Goal: Transaction & Acquisition: Purchase product/service

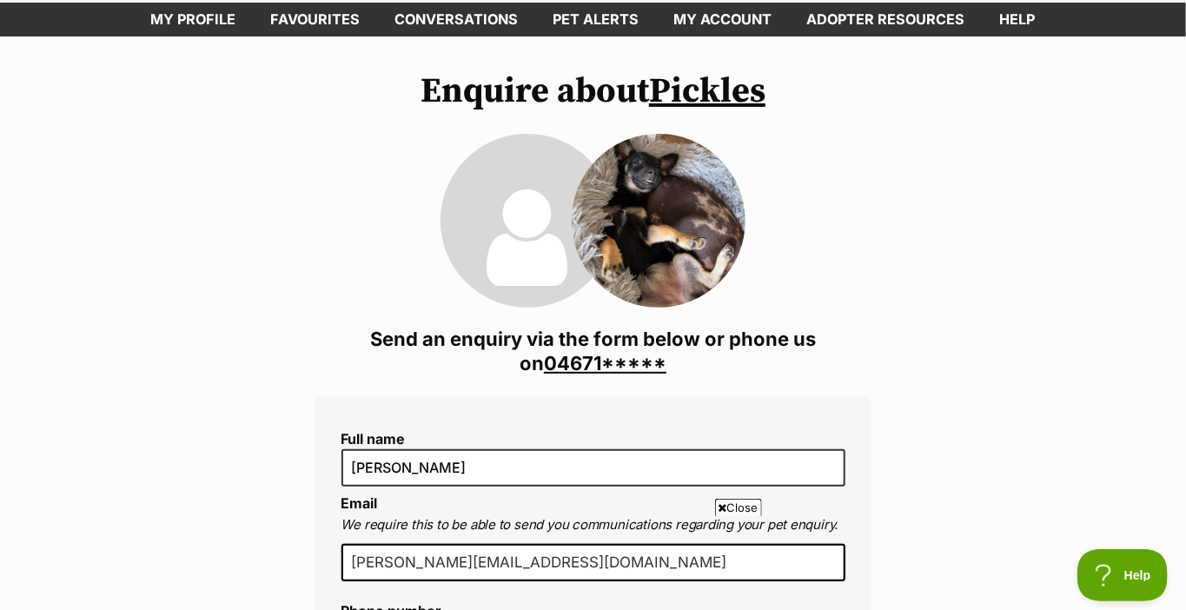
scroll to position [174, 0]
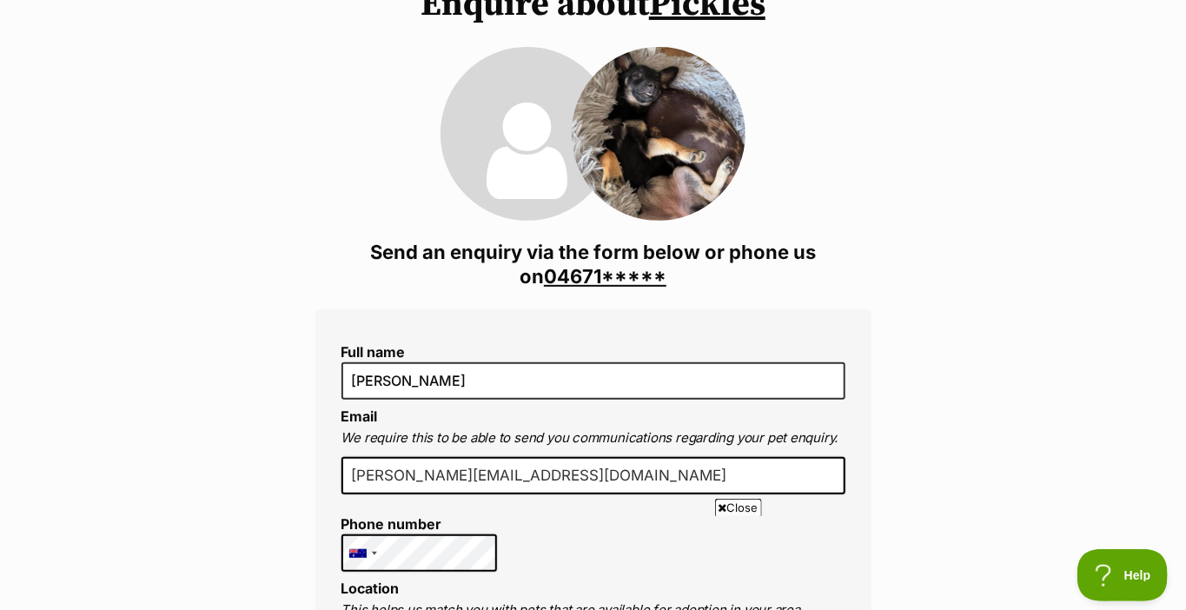
click at [609, 275] on link "04671*****" at bounding box center [605, 276] width 122 height 23
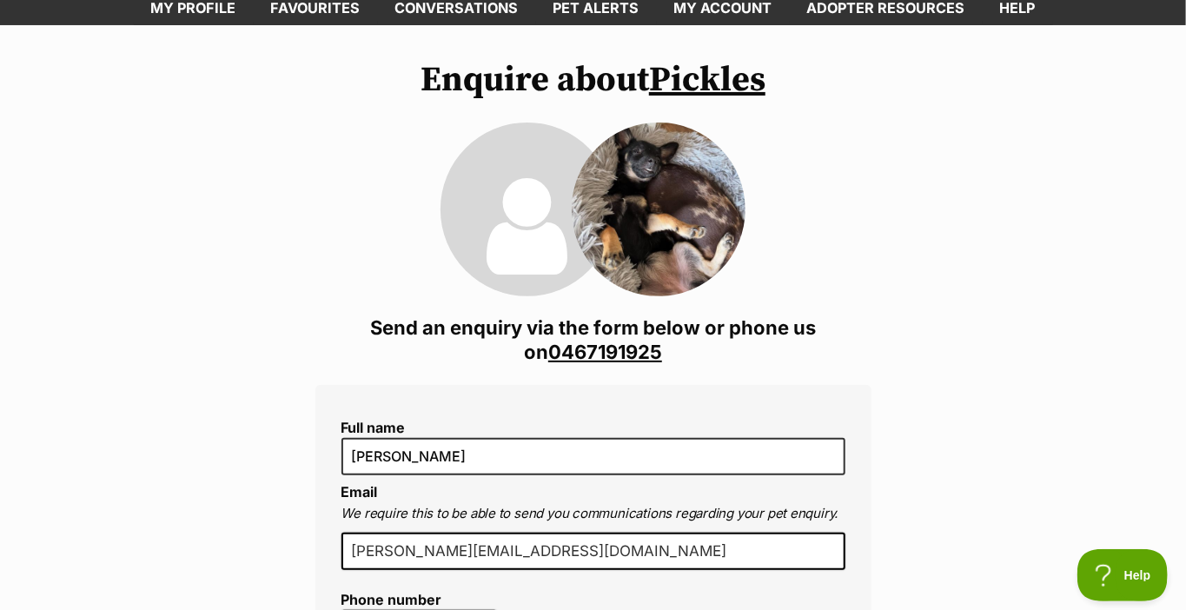
scroll to position [0, 0]
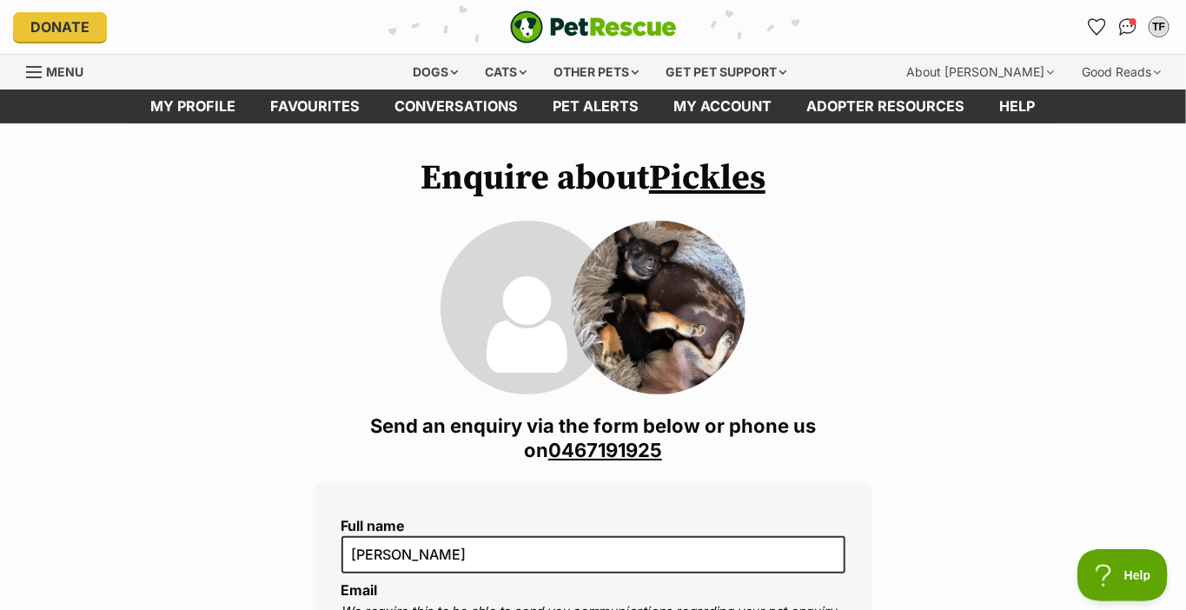
click at [703, 176] on link "Pickles" at bounding box center [707, 177] width 116 height 43
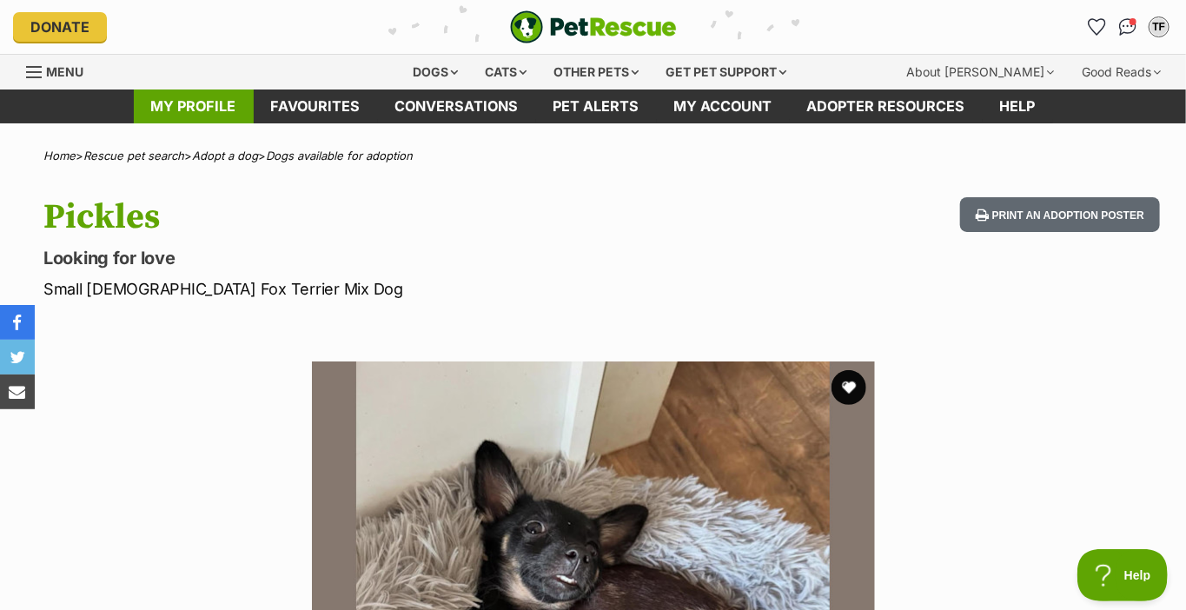
click at [200, 104] on link "My profile" at bounding box center [194, 106] width 120 height 34
click at [425, 66] on div "Dogs" at bounding box center [434, 72] width 69 height 35
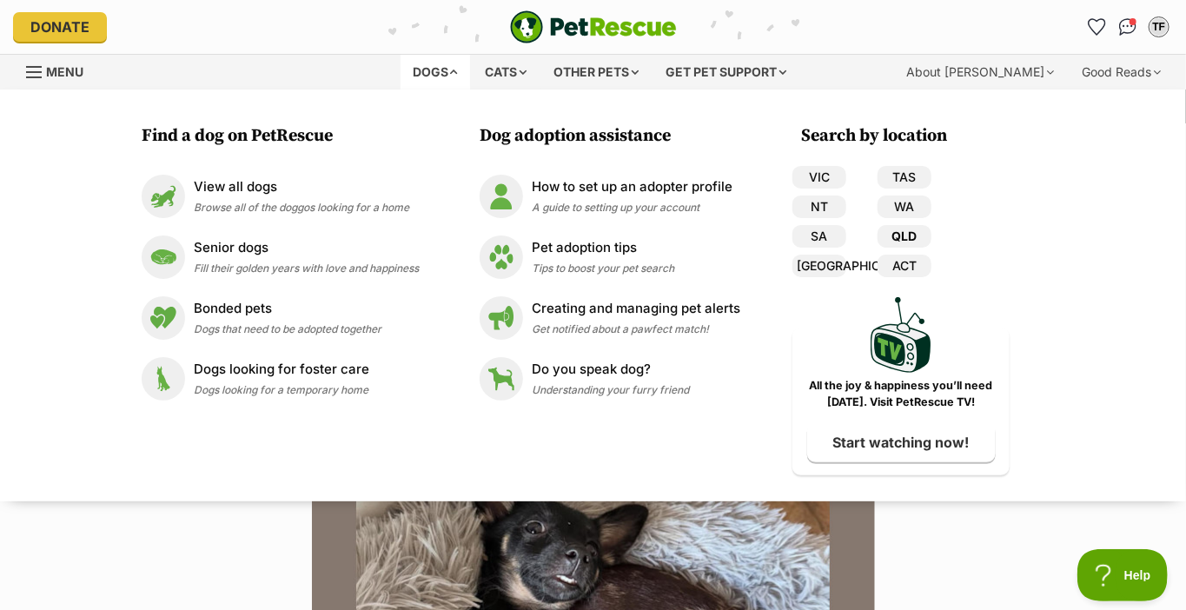
click at [896, 234] on link "QLD" at bounding box center [904, 236] width 54 height 23
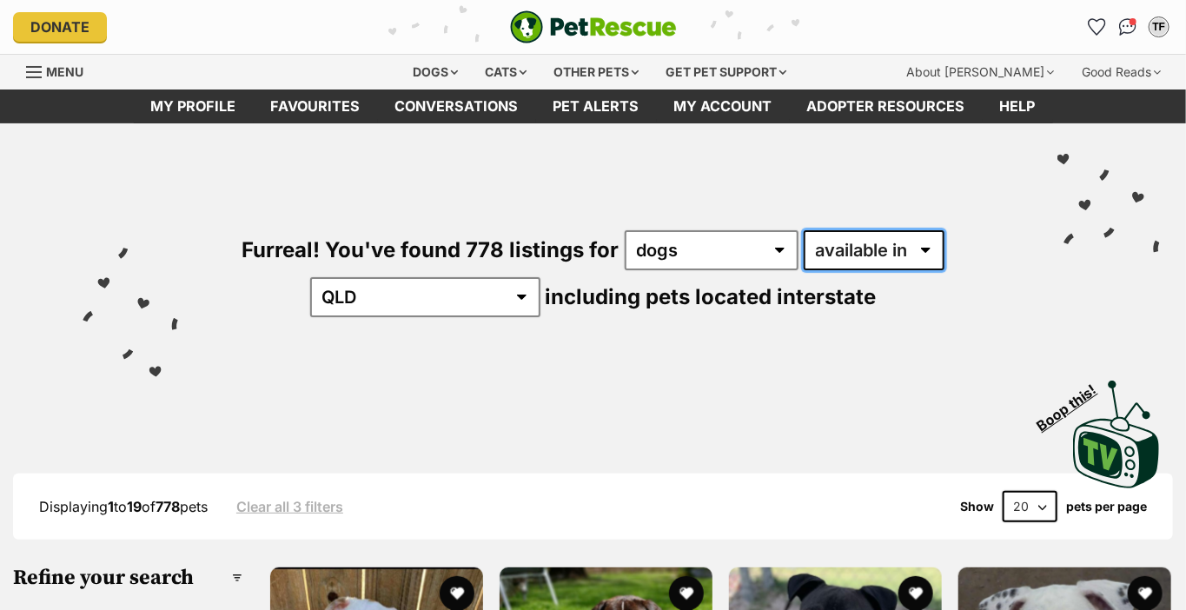
click at [925, 245] on select "available in located in" at bounding box center [874, 250] width 141 height 40
select select "disabled"
click at [804, 230] on select "available in located in" at bounding box center [874, 250] width 141 height 40
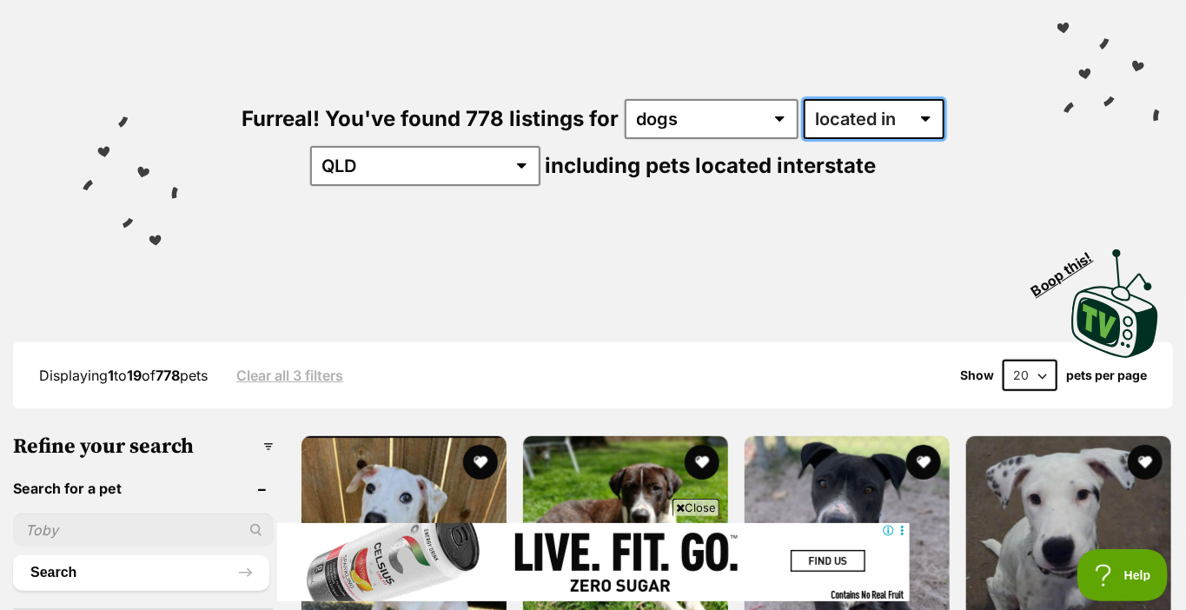
scroll to position [174, 0]
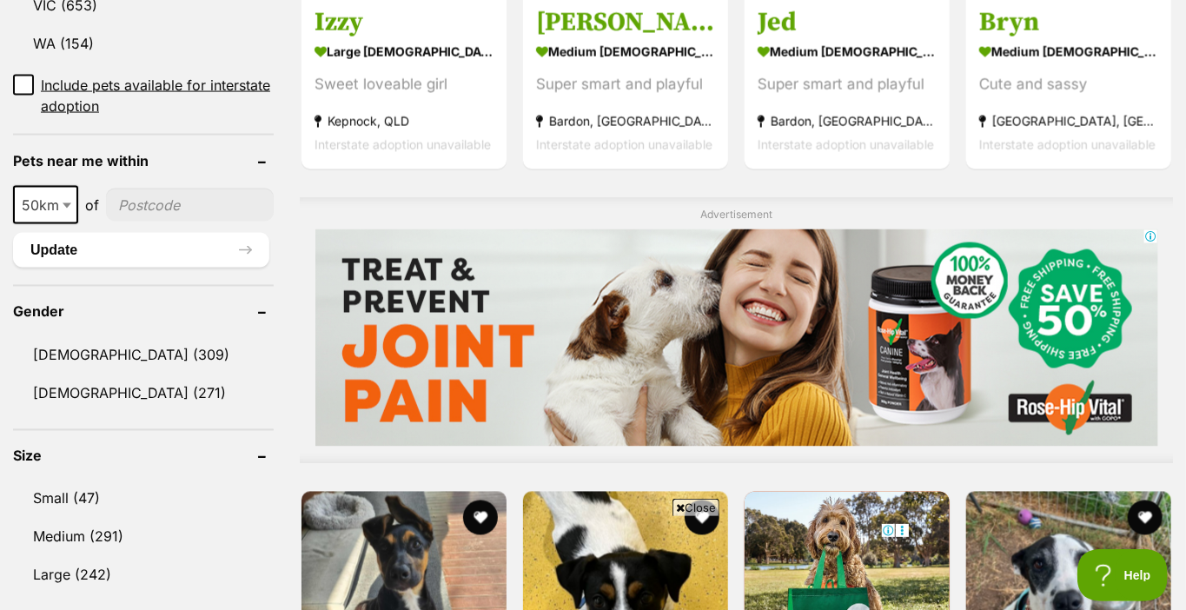
scroll to position [1216, 0]
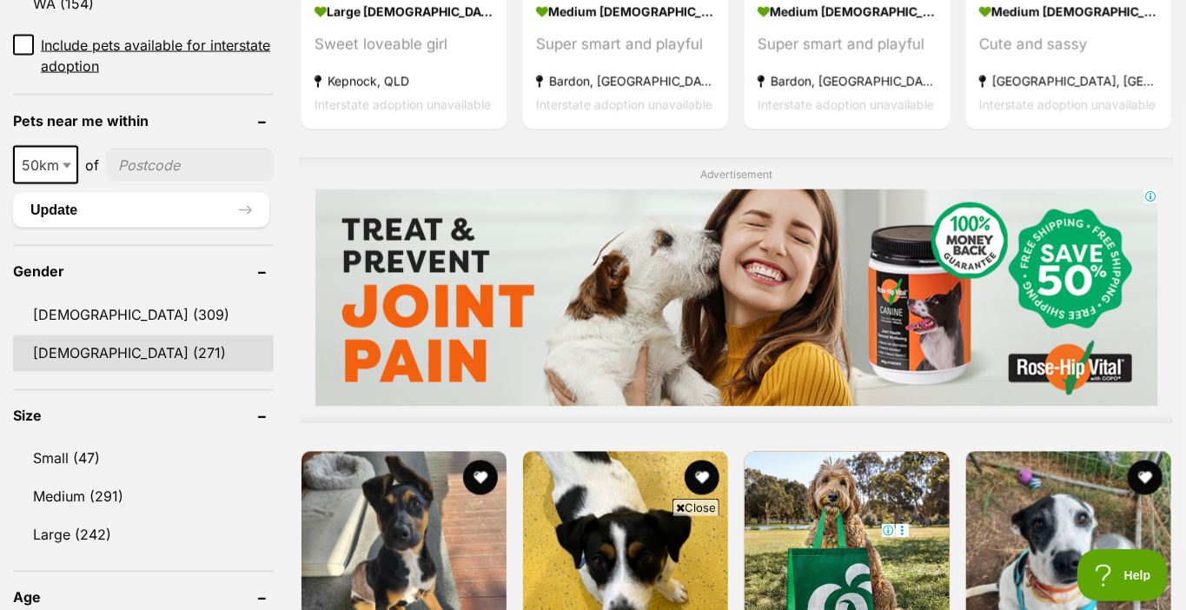
click at [96, 347] on link "[DEMOGRAPHIC_DATA] (271)" at bounding box center [143, 353] width 261 height 36
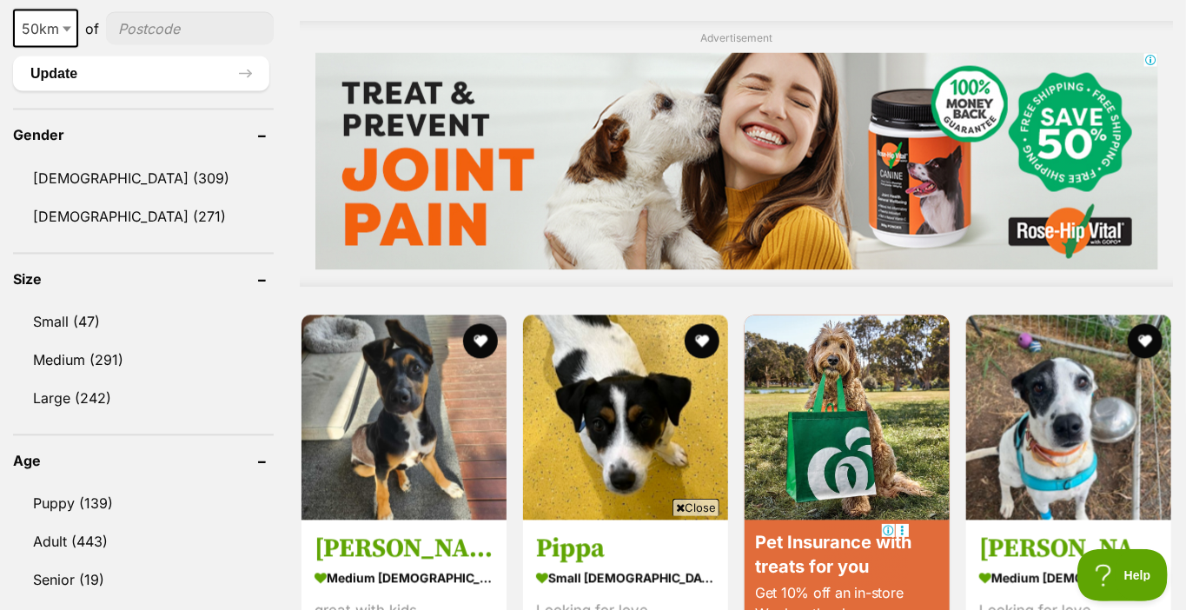
scroll to position [1390, 0]
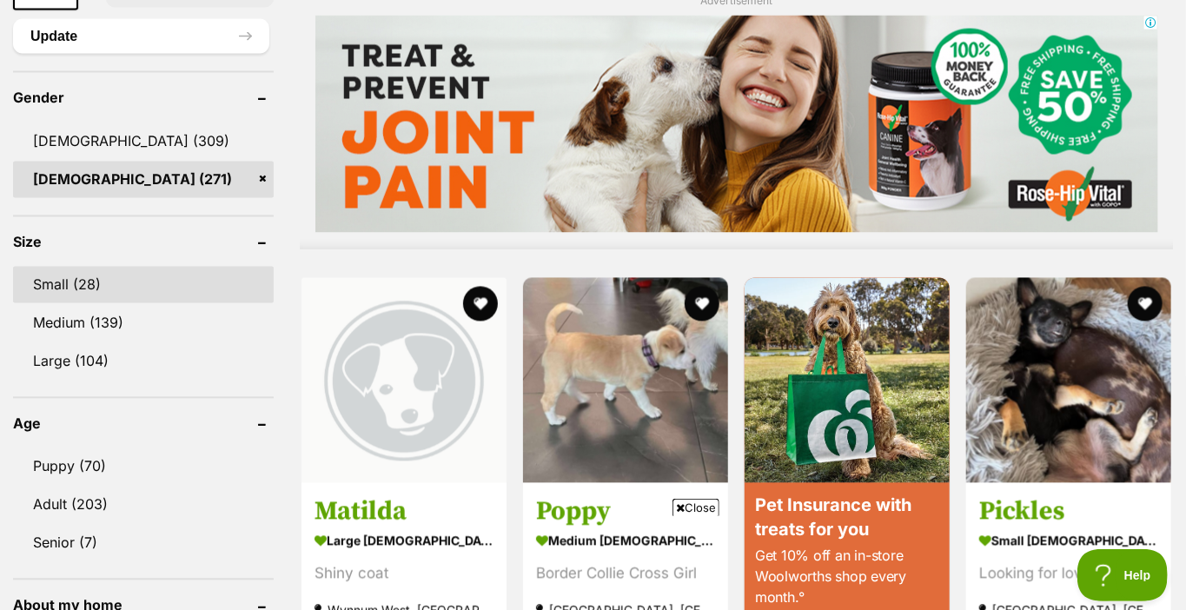
click at [93, 275] on link "Small (28)" at bounding box center [143, 285] width 261 height 36
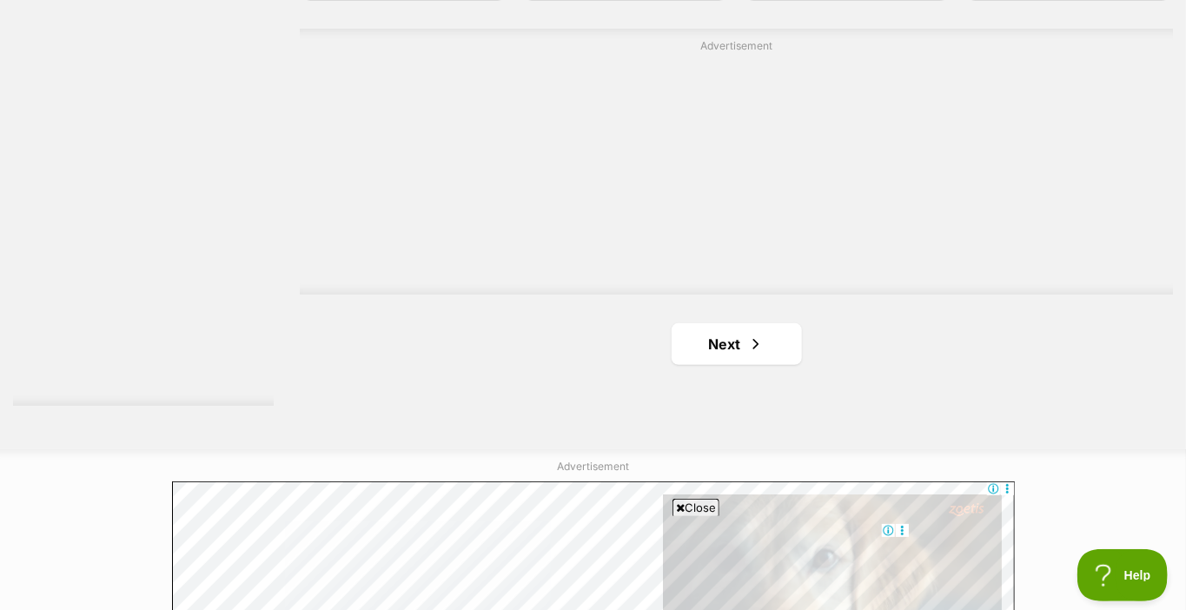
scroll to position [3040, 0]
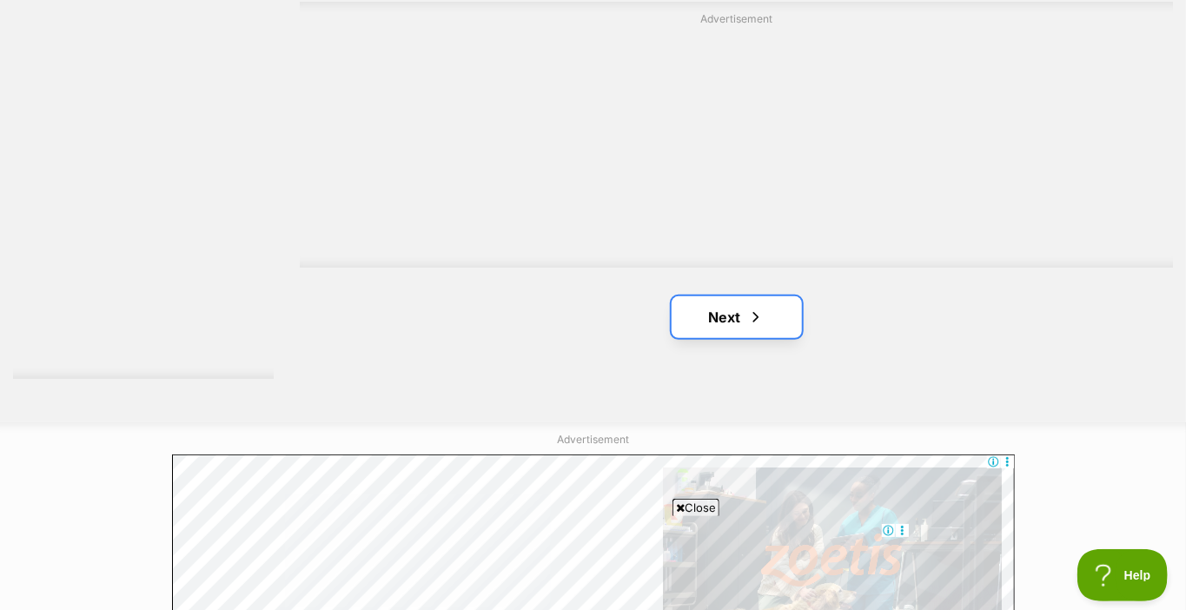
click at [726, 308] on link "Next" at bounding box center [736, 317] width 130 height 42
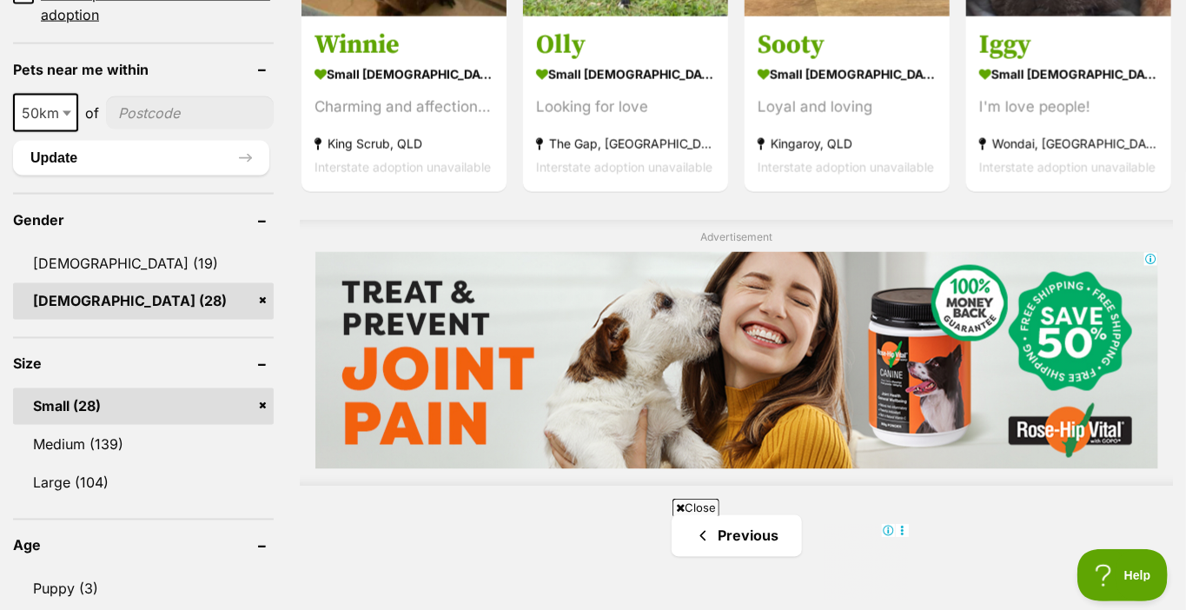
scroll to position [1390, 0]
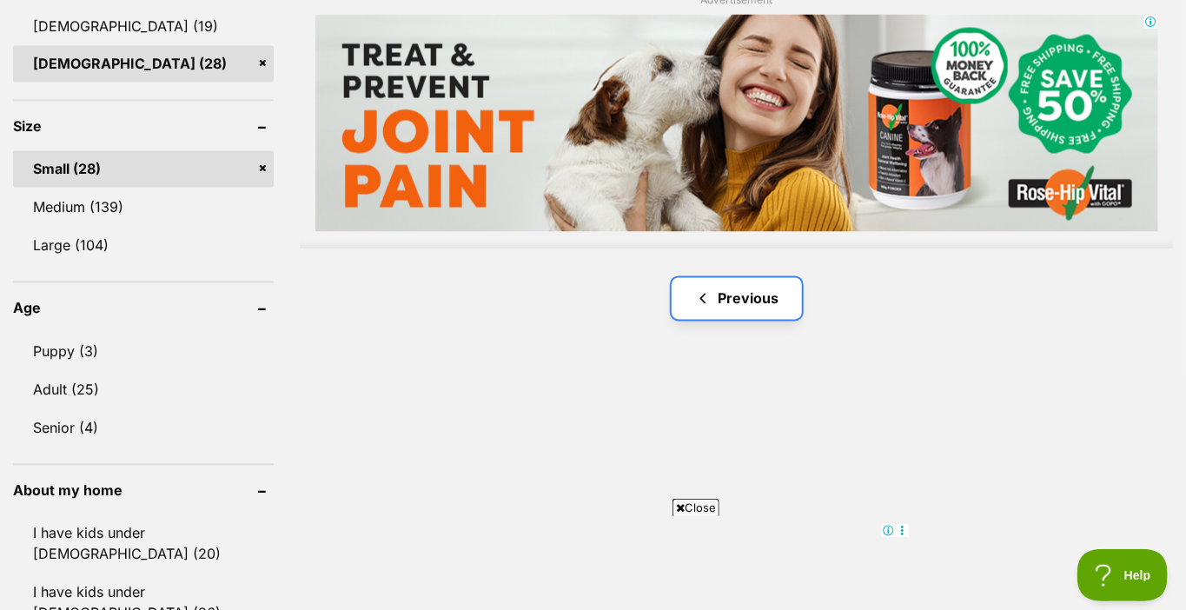
click at [734, 296] on link "Previous" at bounding box center [736, 299] width 130 height 42
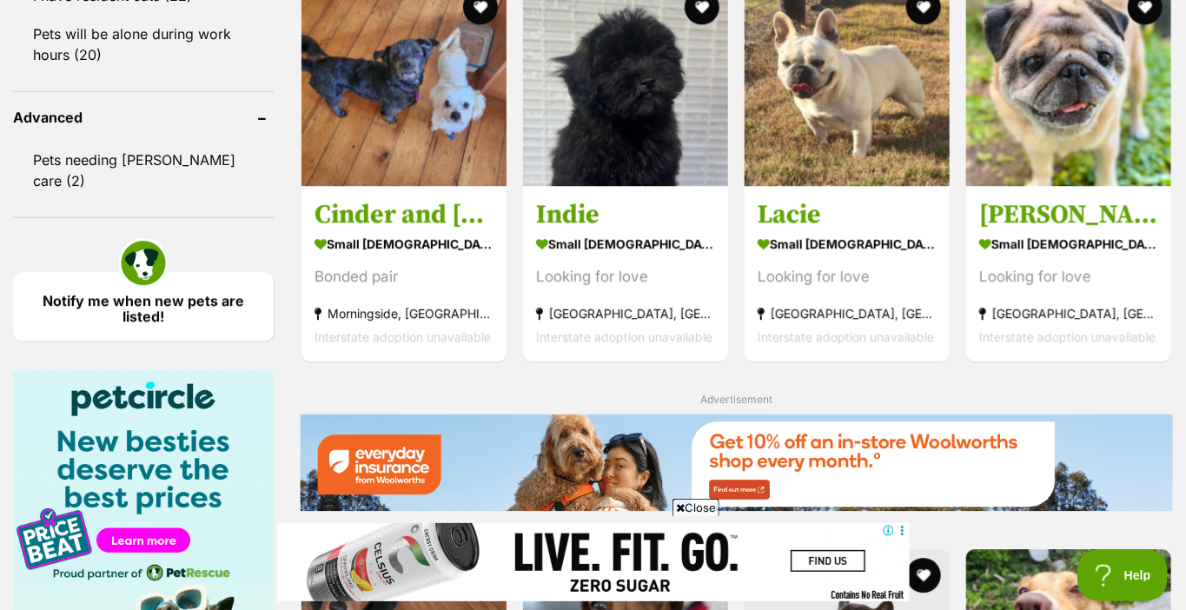
scroll to position [2085, 0]
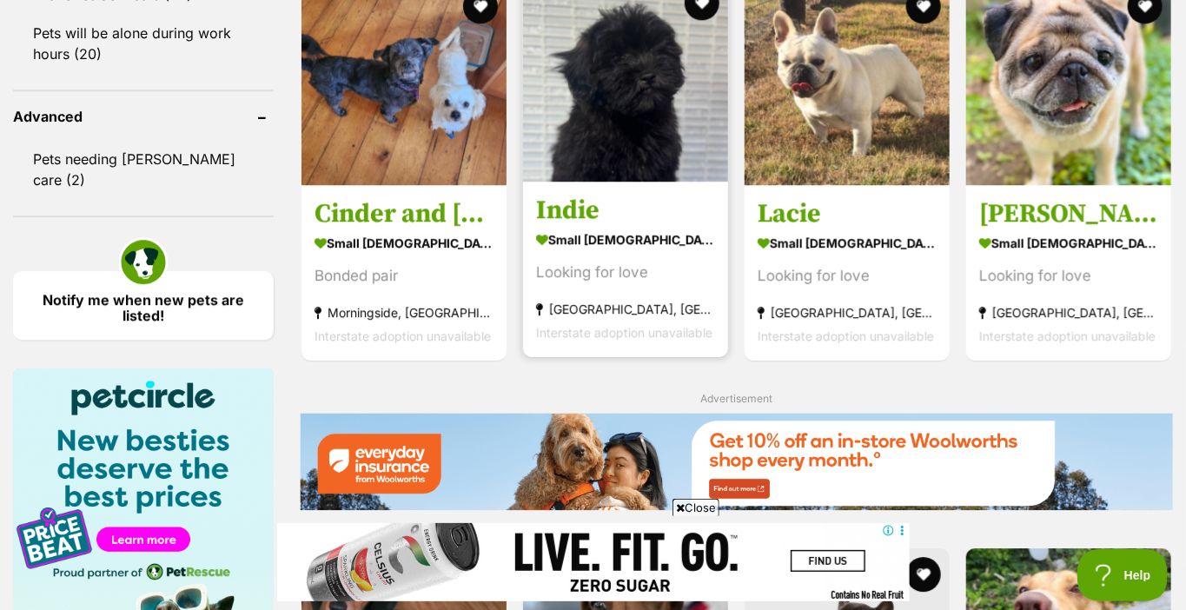
click at [581, 207] on h3 "Indie" at bounding box center [625, 210] width 179 height 33
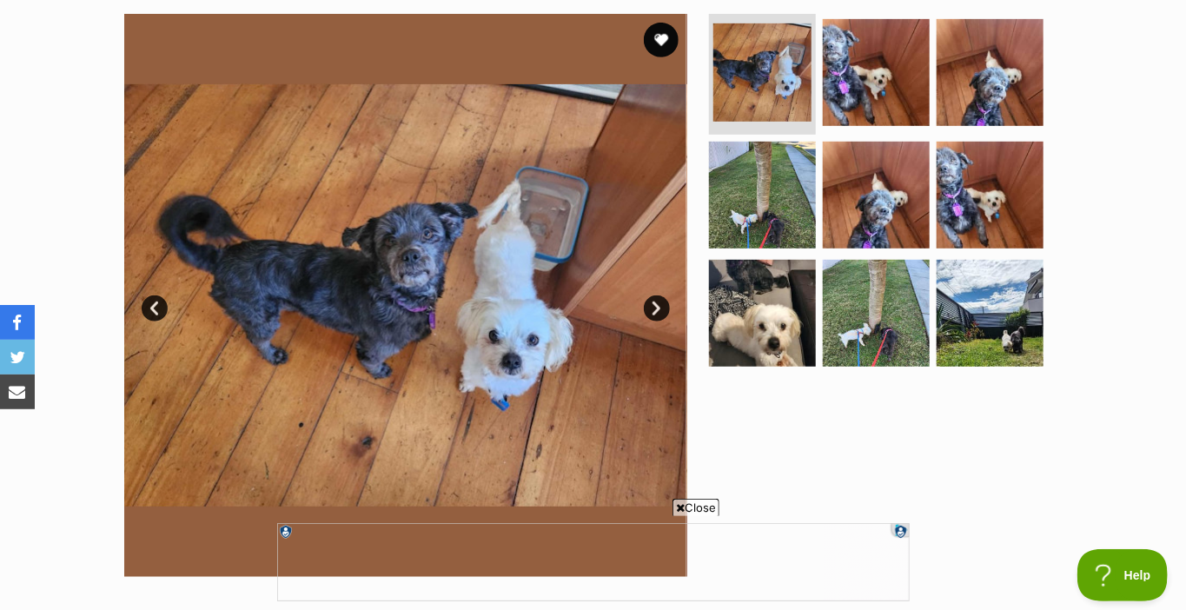
click at [658, 302] on link "Next" at bounding box center [657, 308] width 26 height 26
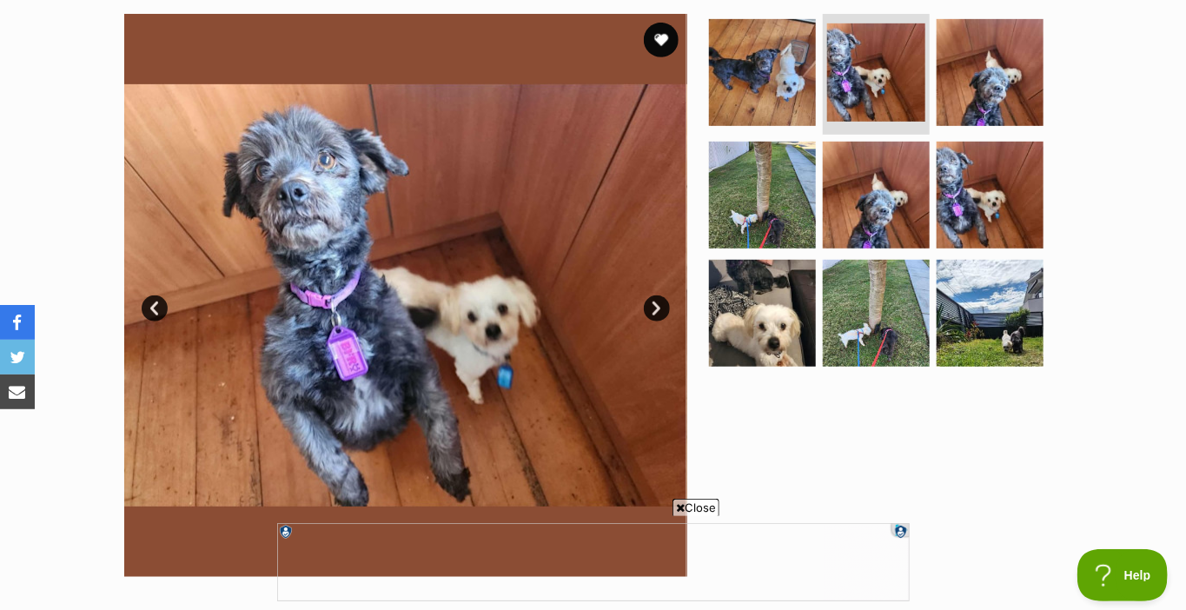
click at [658, 302] on link "Next" at bounding box center [657, 308] width 26 height 26
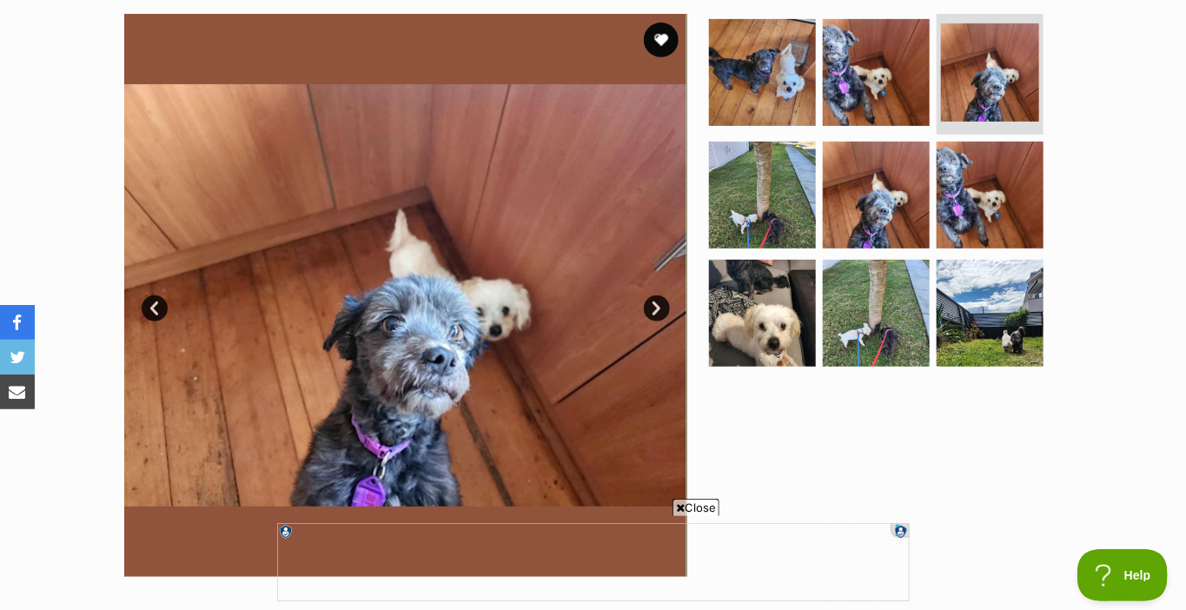
click at [658, 302] on link "Next" at bounding box center [657, 308] width 26 height 26
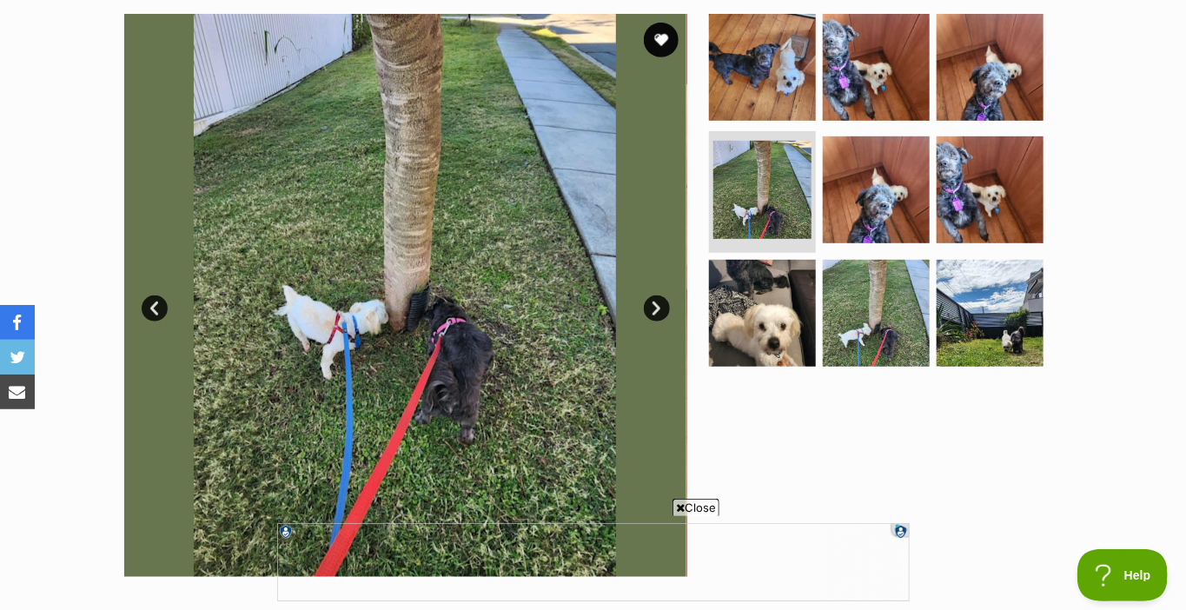
click at [658, 302] on link "Next" at bounding box center [657, 308] width 26 height 26
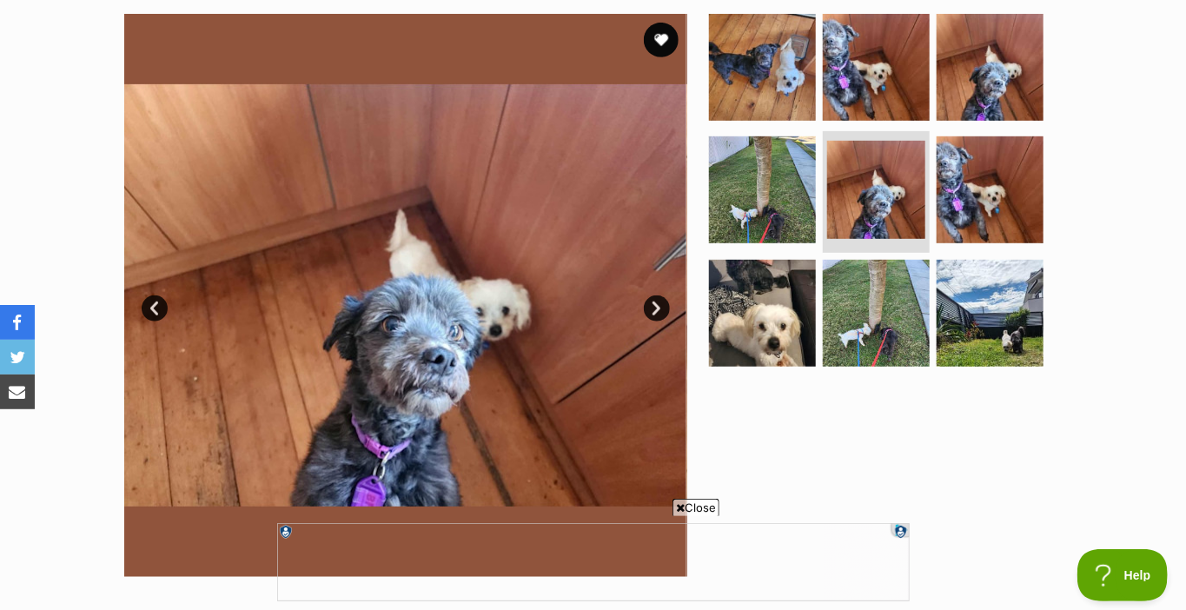
click at [658, 302] on link "Next" at bounding box center [657, 308] width 26 height 26
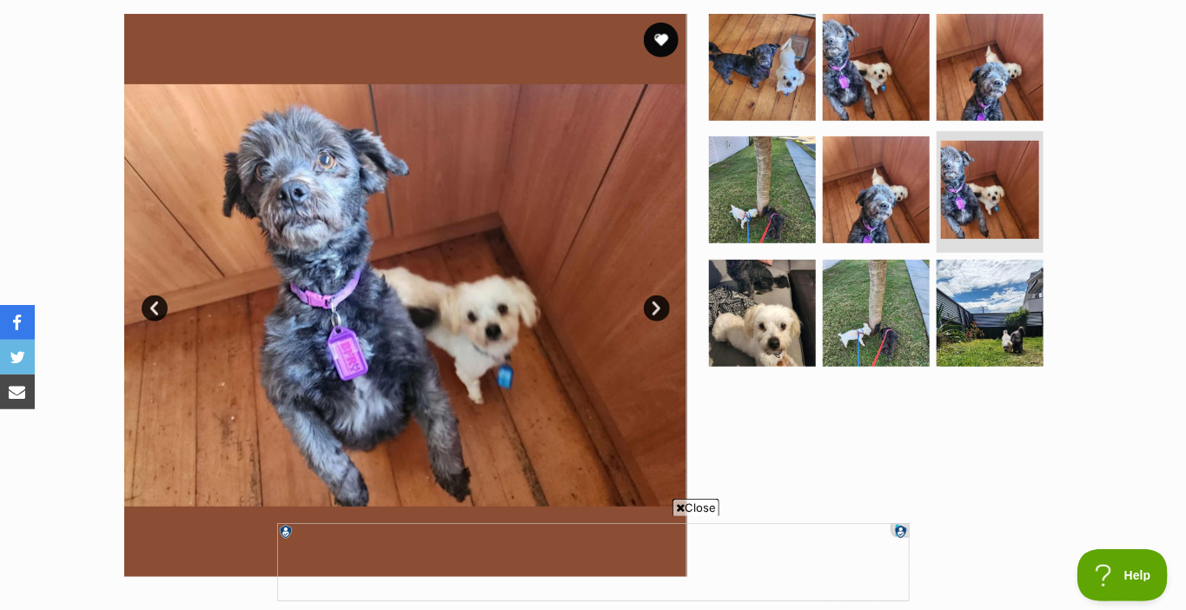
click at [658, 302] on link "Next" at bounding box center [657, 308] width 26 height 26
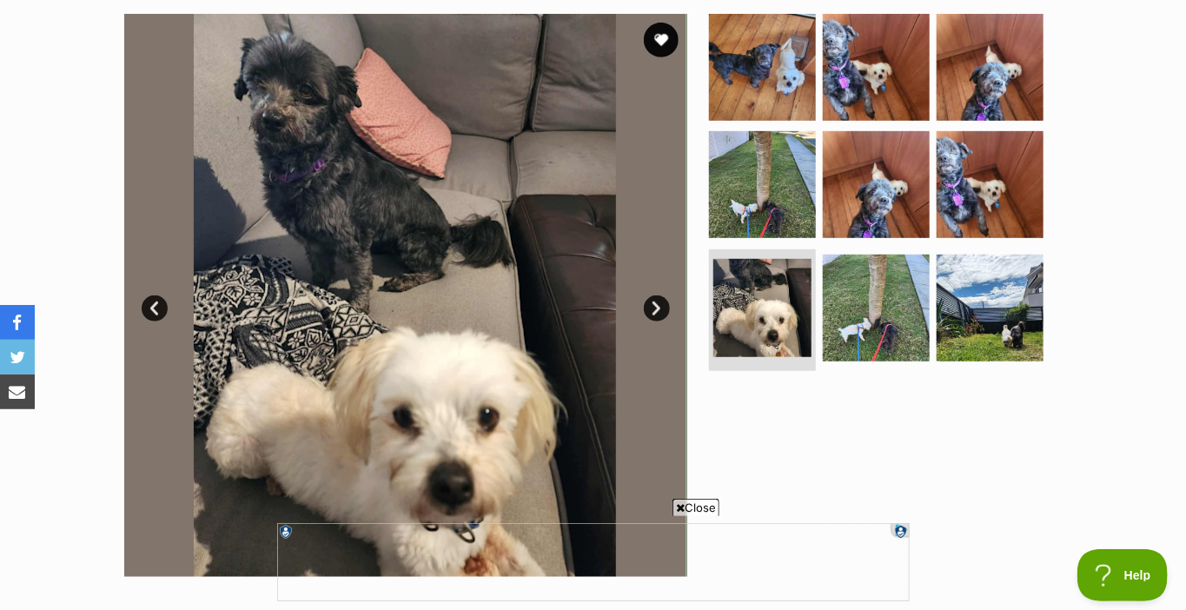
click at [658, 302] on link "Next" at bounding box center [657, 308] width 26 height 26
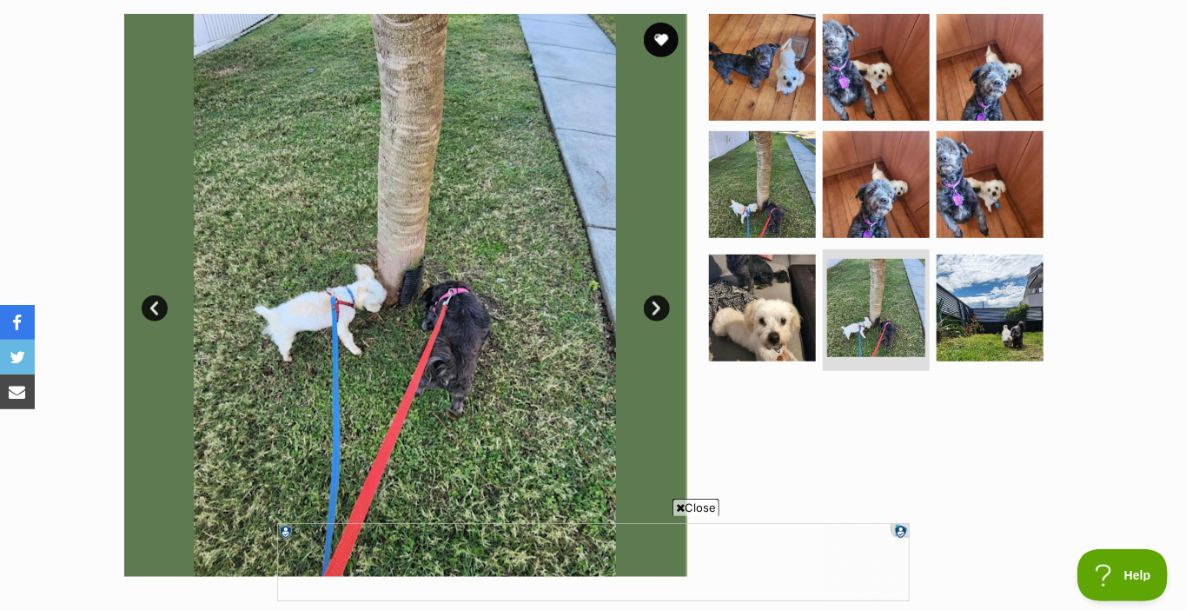
click at [658, 302] on link "Next" at bounding box center [657, 308] width 26 height 26
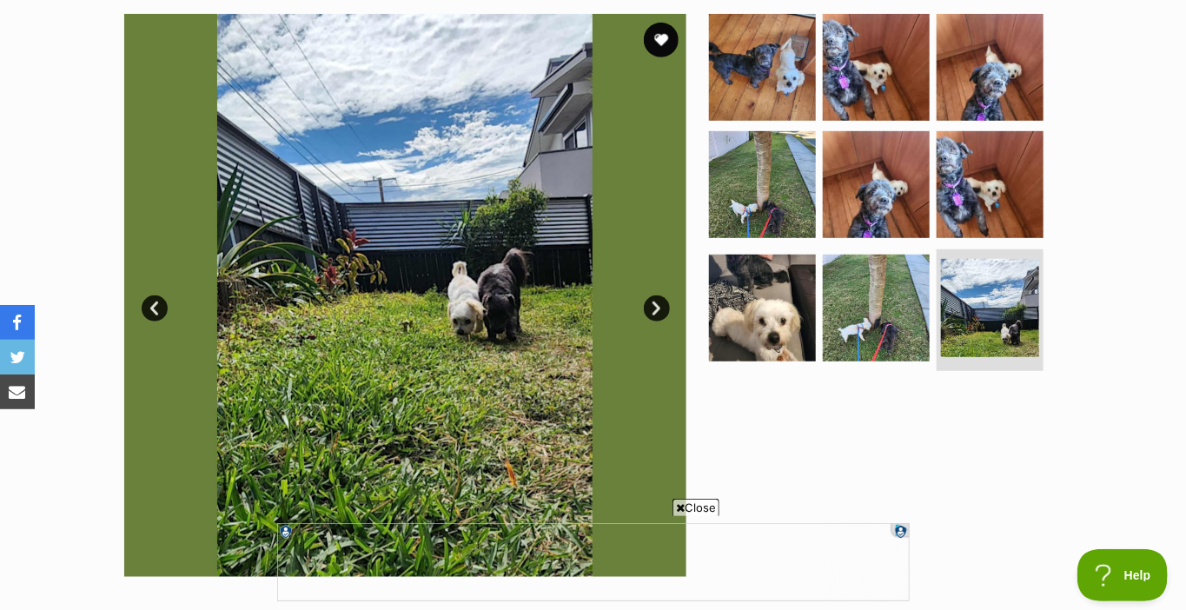
click at [658, 302] on link "Next" at bounding box center [657, 308] width 26 height 26
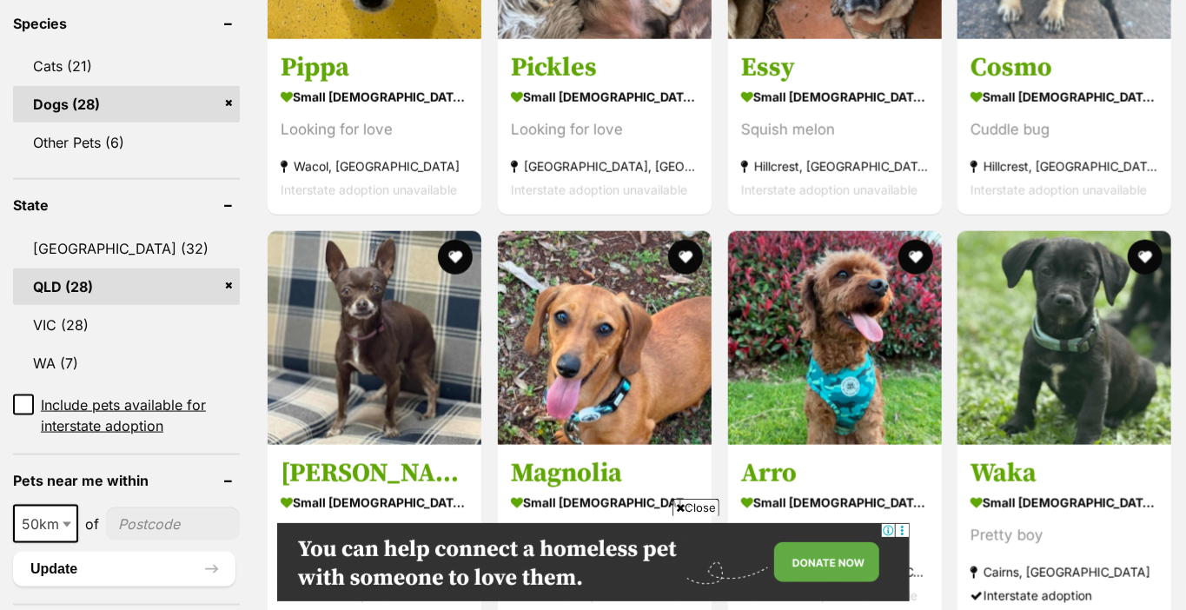
scroll to position [706, 0]
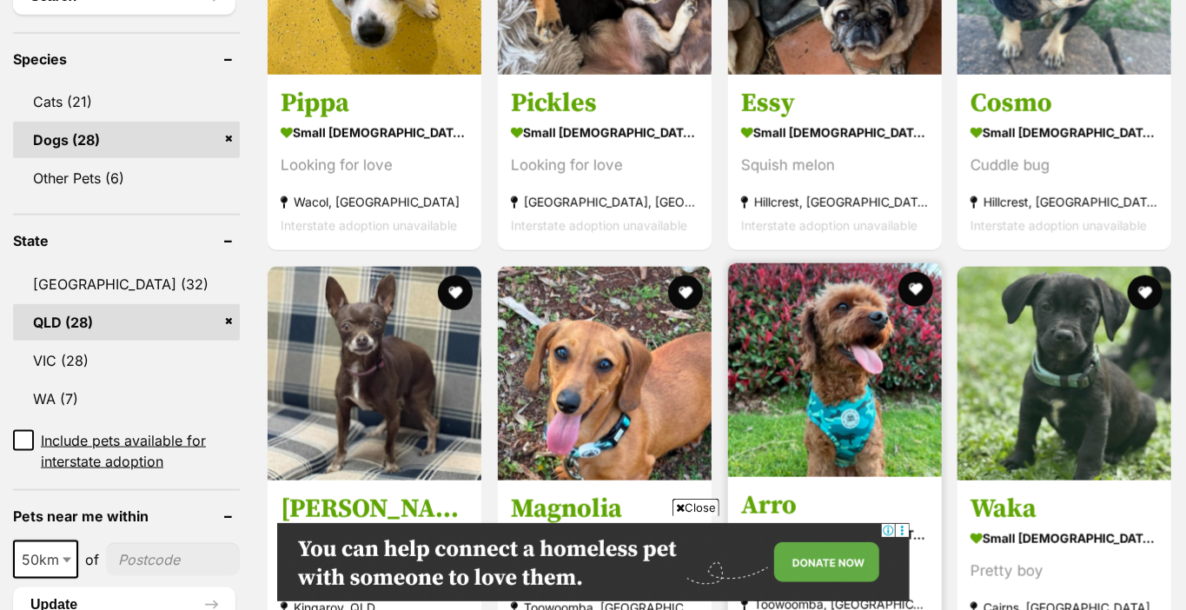
click at [759, 501] on h3 "Arro" at bounding box center [835, 505] width 188 height 33
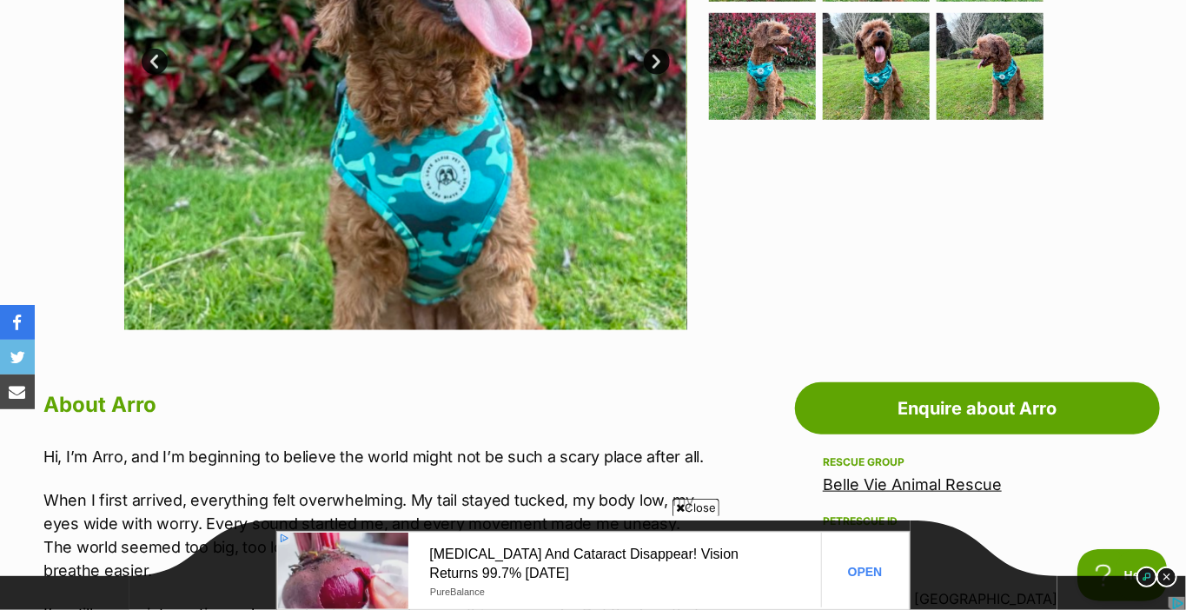
scroll to position [347, 0]
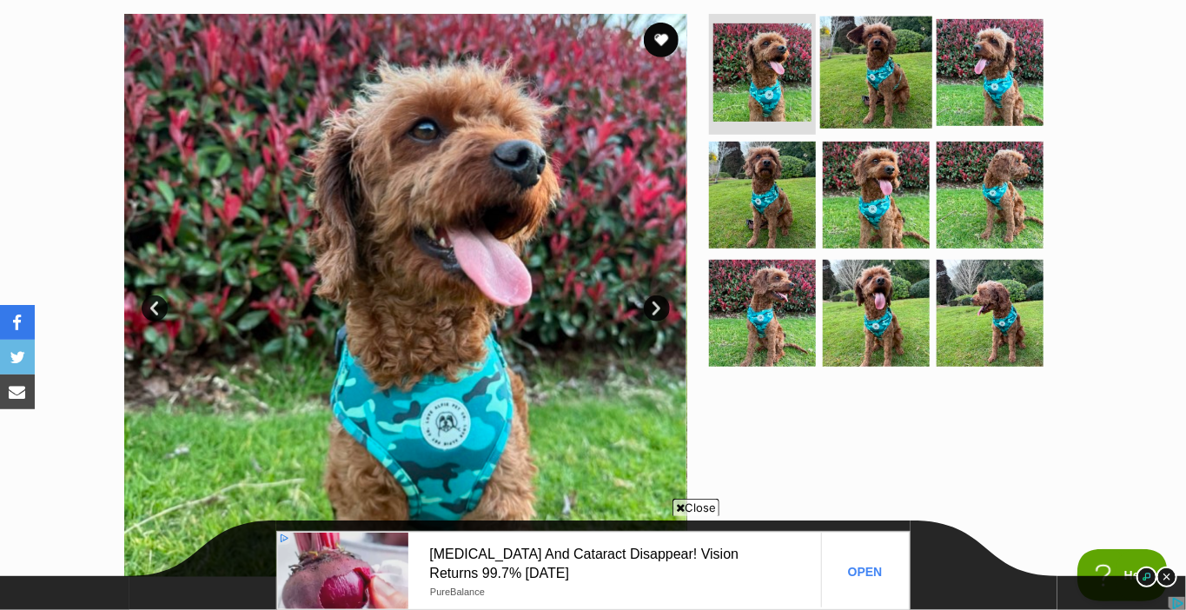
click at [873, 77] on img at bounding box center [876, 72] width 112 height 112
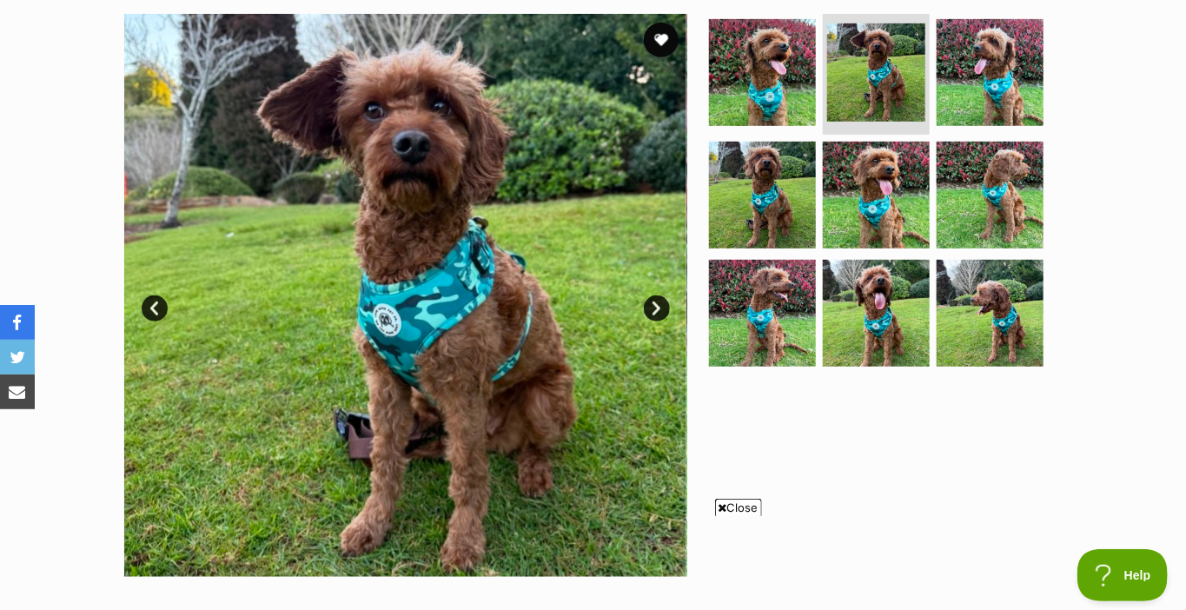
click at [653, 301] on link "Next" at bounding box center [657, 308] width 26 height 26
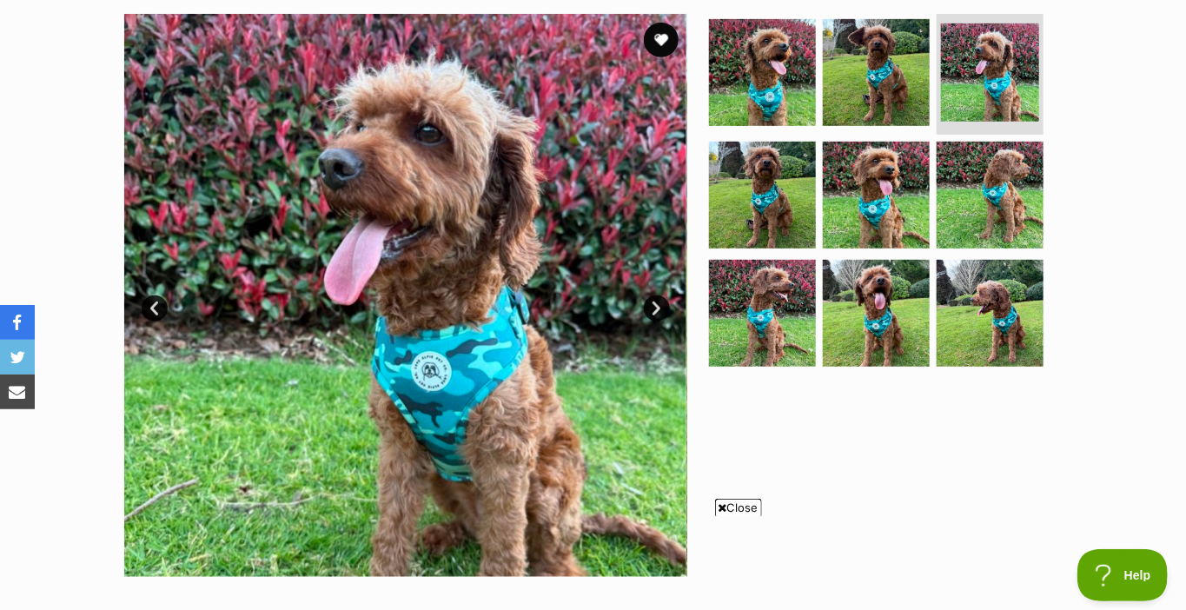
click at [653, 301] on link "Next" at bounding box center [657, 308] width 26 height 26
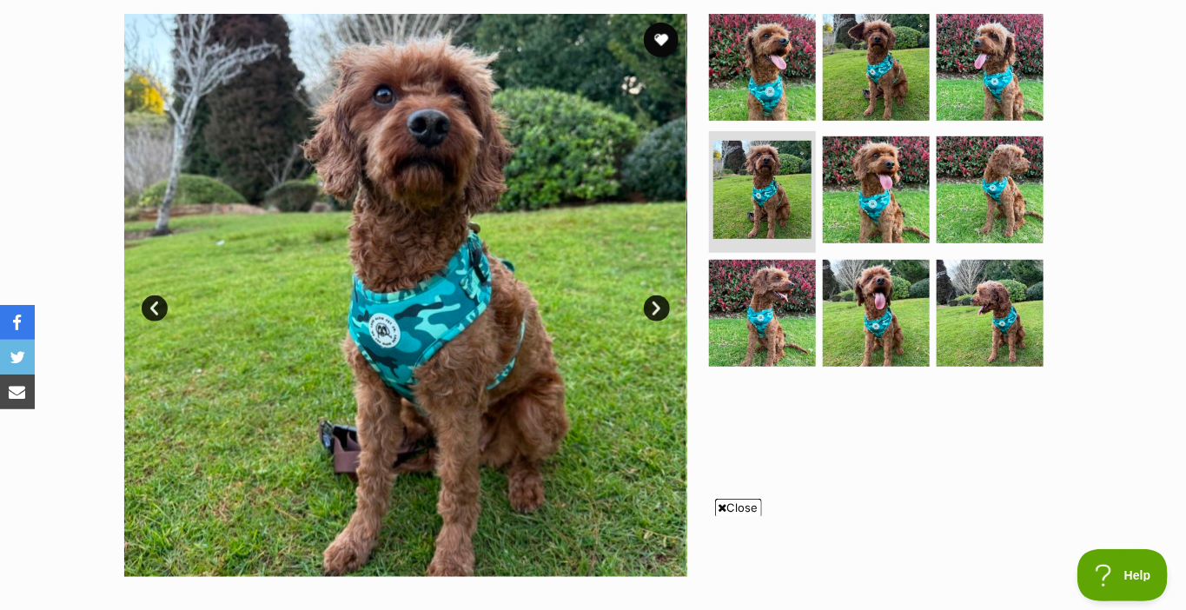
click at [653, 301] on link "Next" at bounding box center [657, 308] width 26 height 26
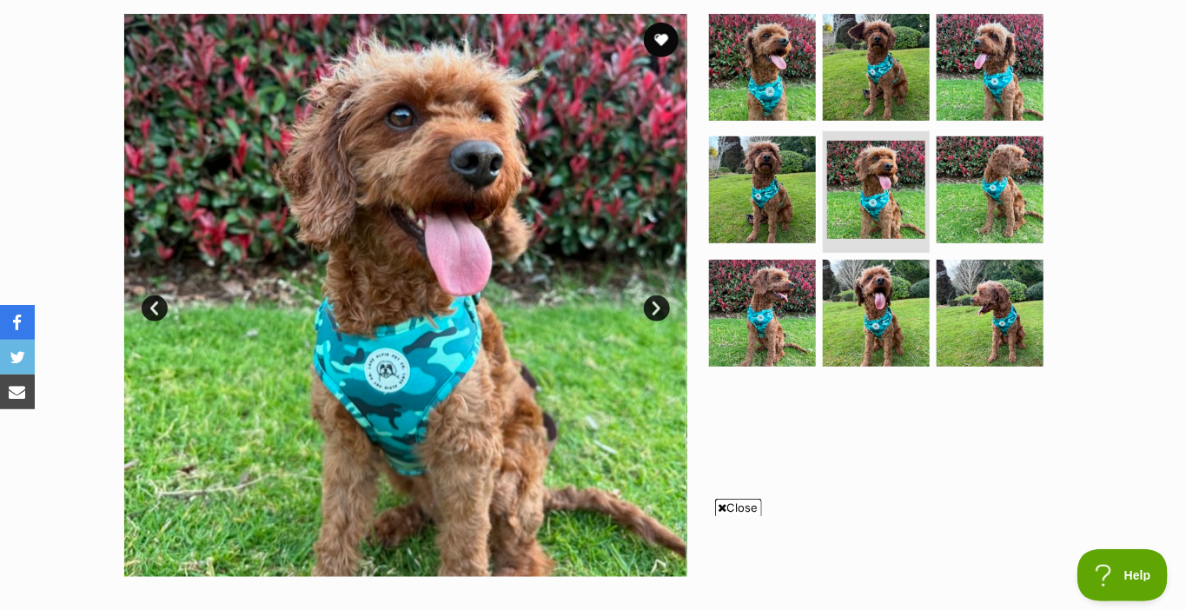
click at [653, 301] on link "Next" at bounding box center [657, 308] width 26 height 26
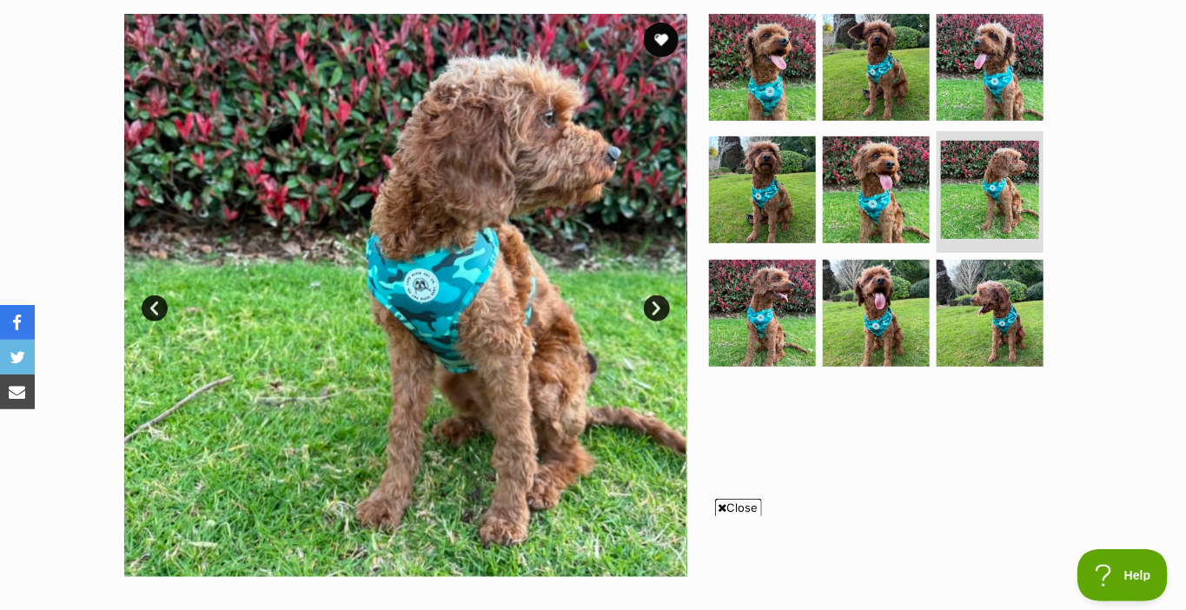
click at [653, 301] on link "Next" at bounding box center [657, 308] width 26 height 26
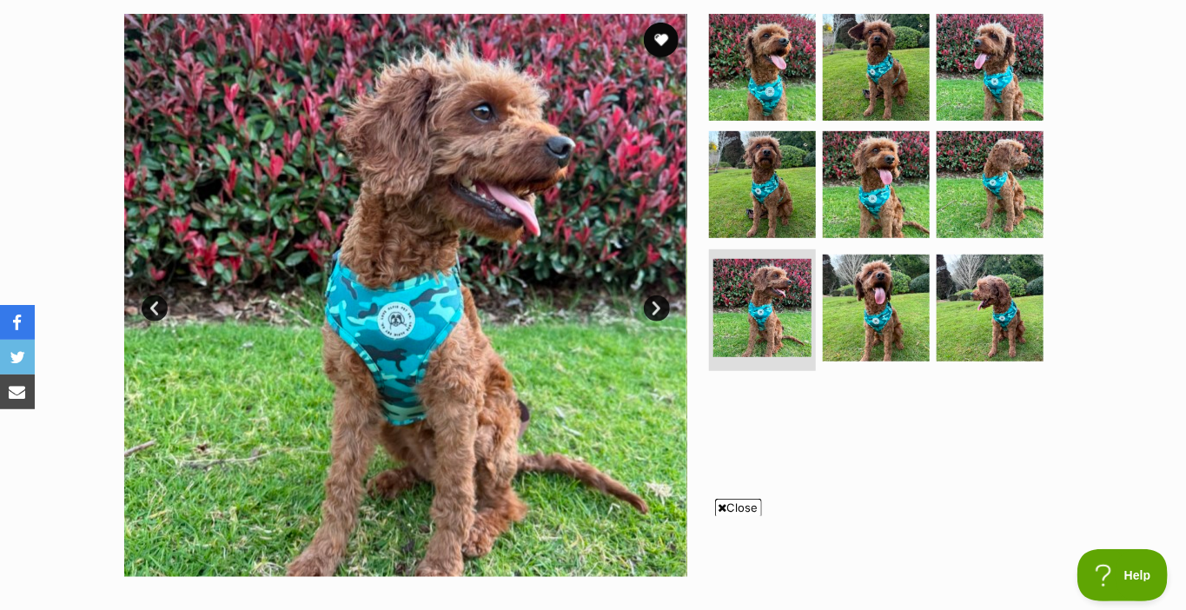
click at [653, 301] on link "Next" at bounding box center [657, 308] width 26 height 26
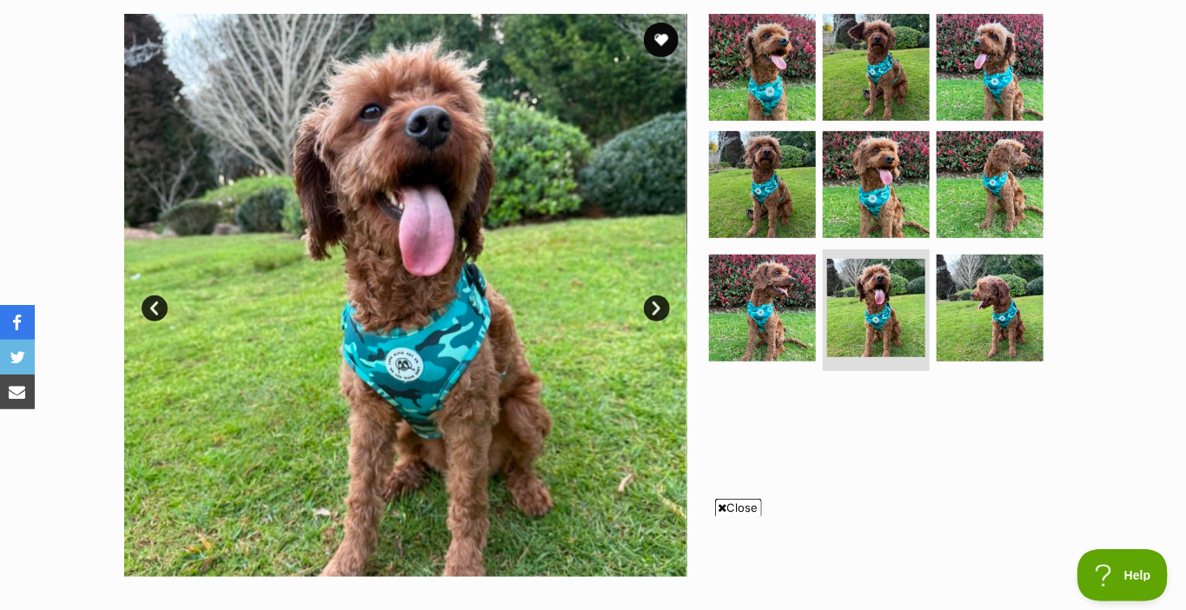
click at [653, 301] on link "Next" at bounding box center [657, 308] width 26 height 26
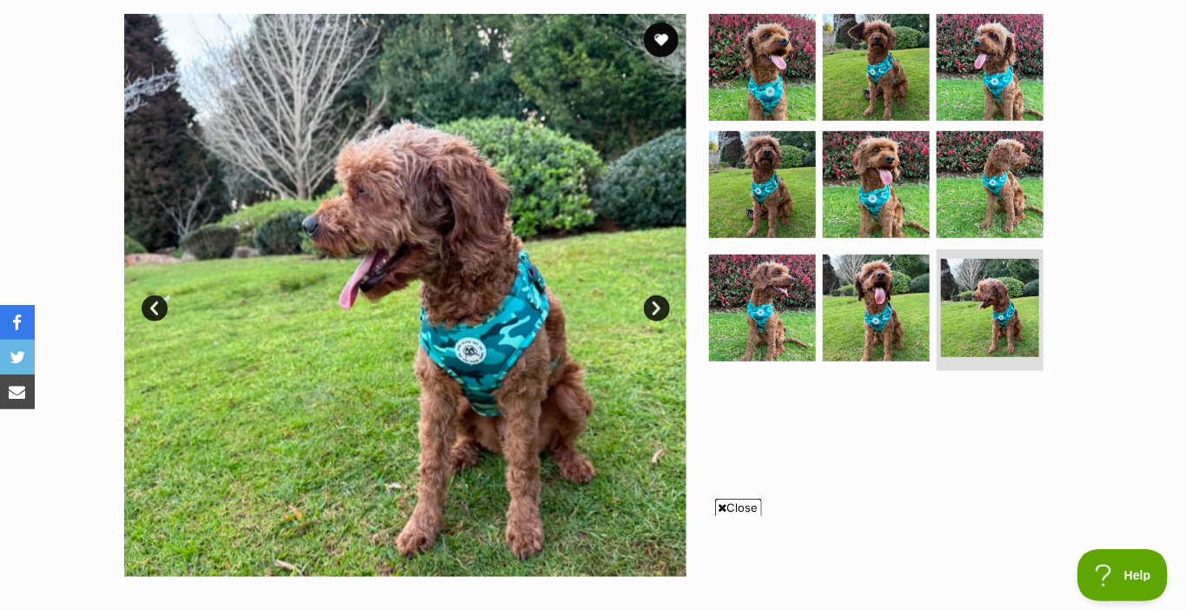
click at [653, 301] on link "Next" at bounding box center [657, 308] width 26 height 26
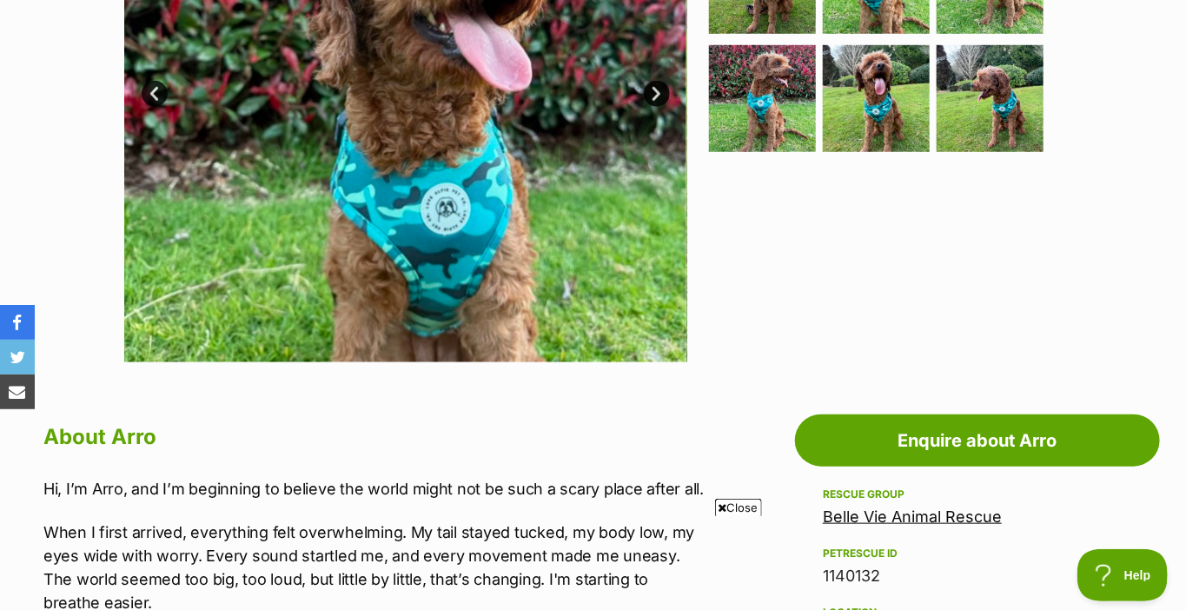
scroll to position [521, 0]
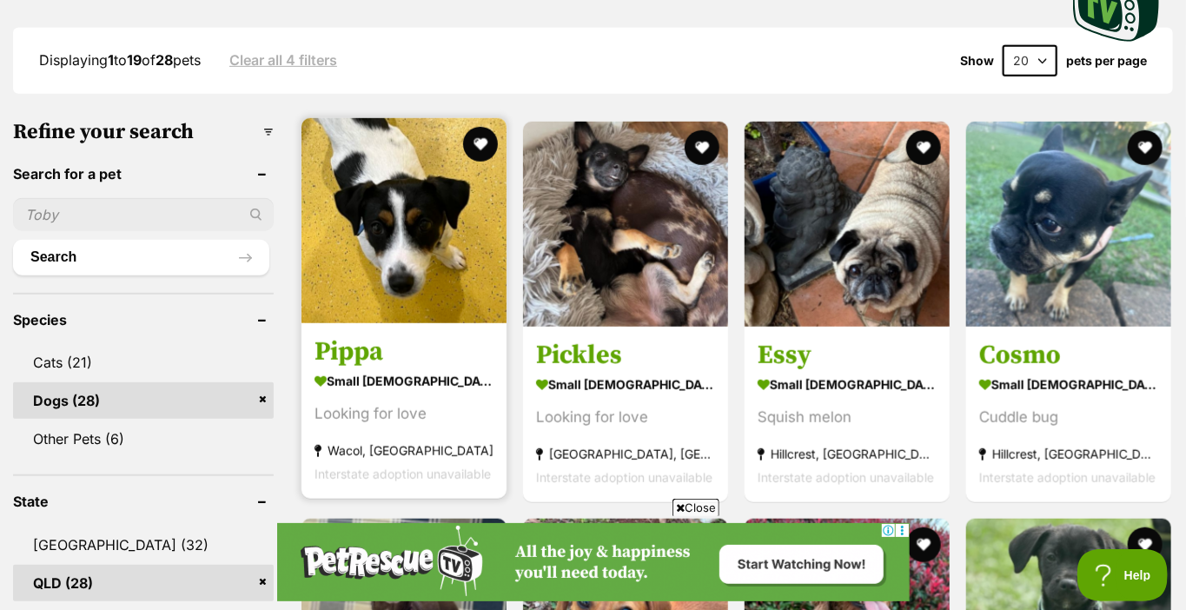
click at [345, 349] on h3 "Pippa" at bounding box center [403, 351] width 179 height 33
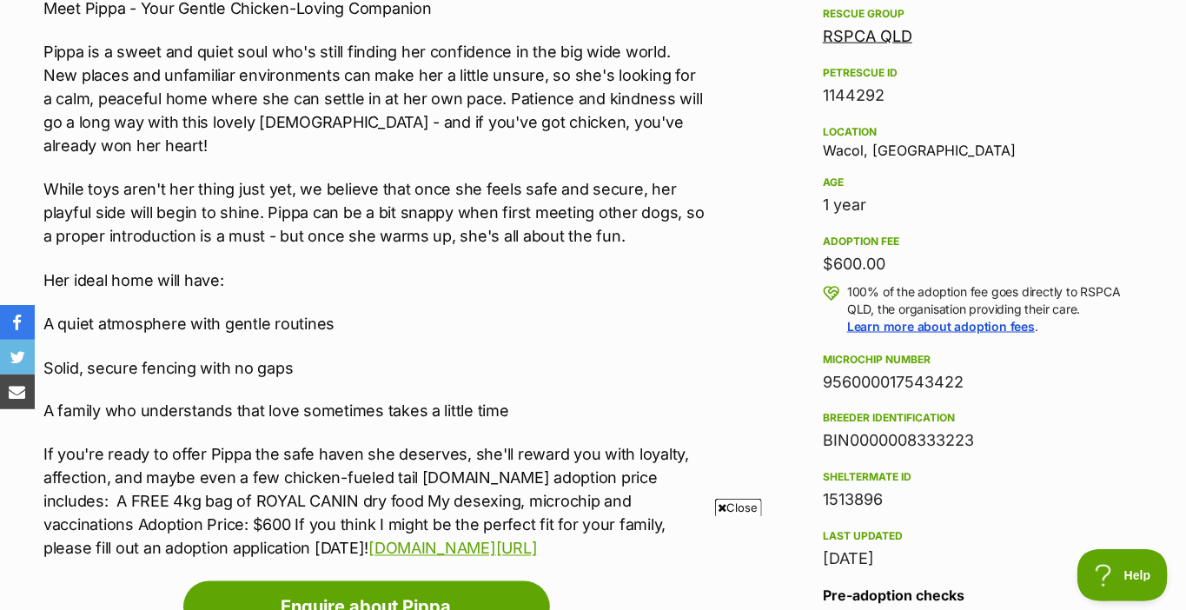
scroll to position [1216, 0]
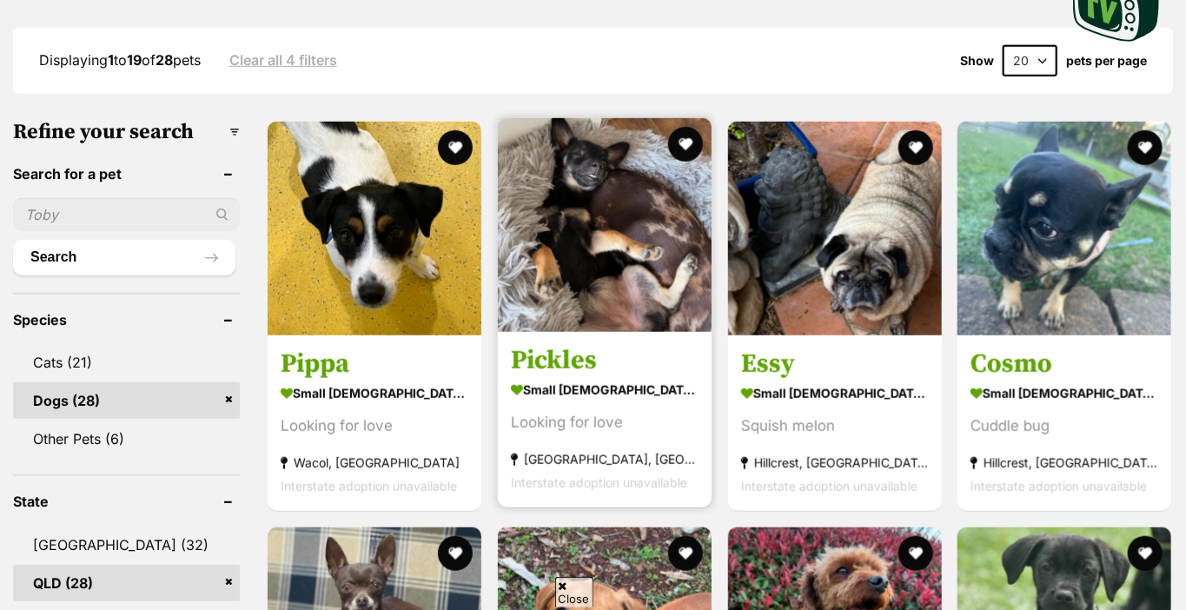
click at [596, 264] on img at bounding box center [605, 225] width 214 height 214
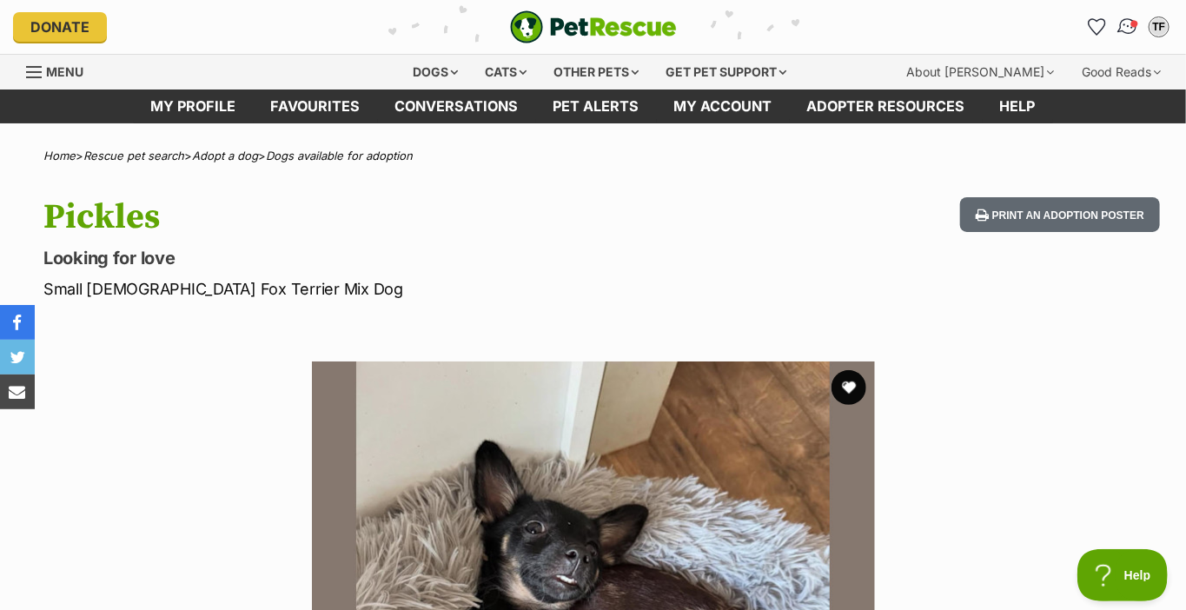
click at [1133, 23] on span "Conversations" at bounding box center [1134, 23] width 9 height 9
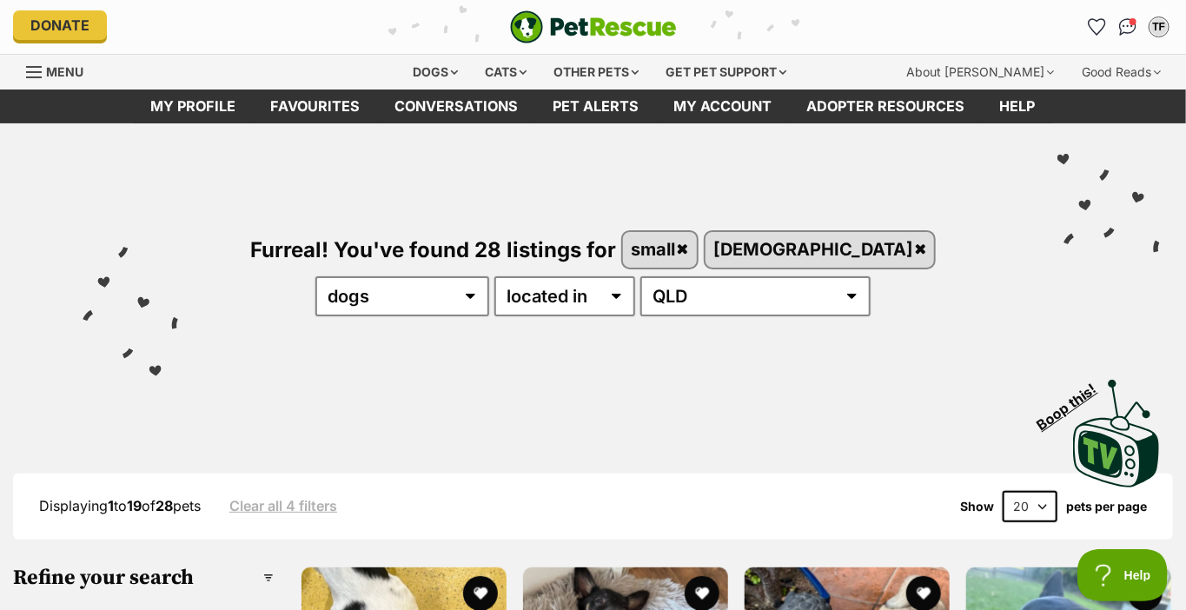
click at [66, 23] on link "Donate" at bounding box center [60, 25] width 94 height 30
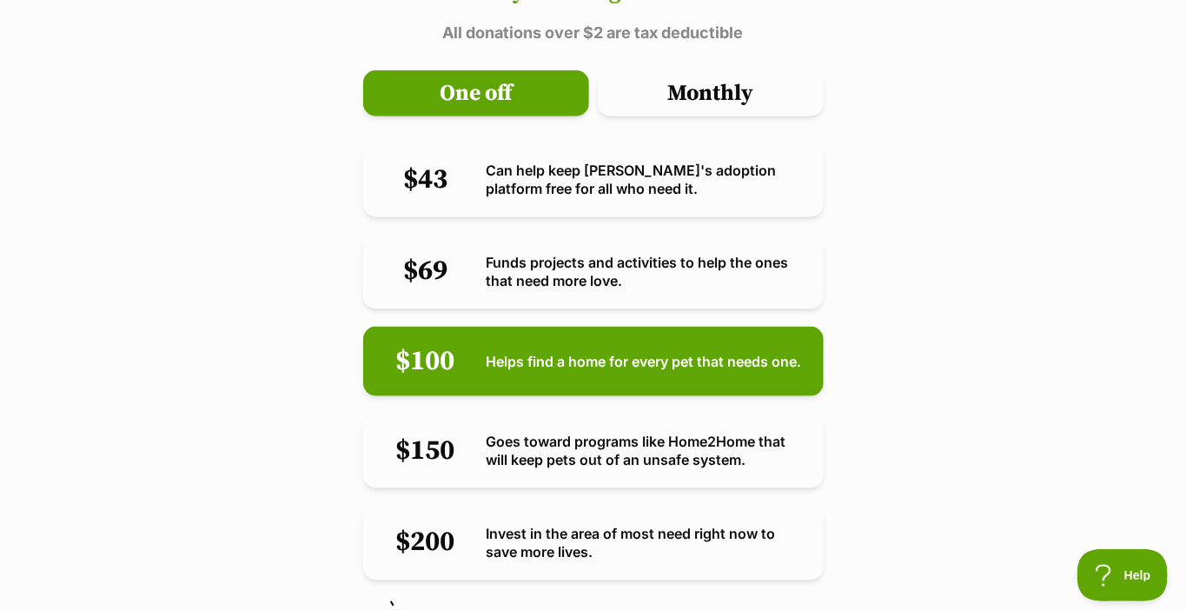
scroll to position [608, 0]
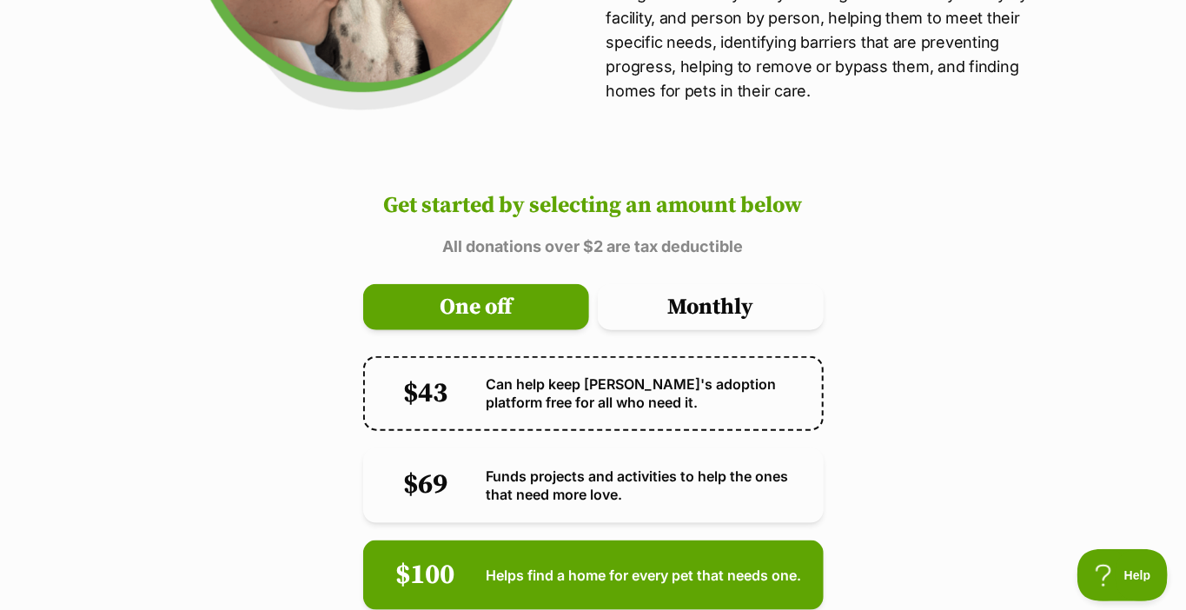
click at [431, 378] on span "$43" at bounding box center [425, 394] width 87 height 32
click at [374, 356] on input "$43 Can help keep [PERSON_NAME]'s adoption platform free for all who need it." at bounding box center [368, 361] width 11 height 11
radio input "true"
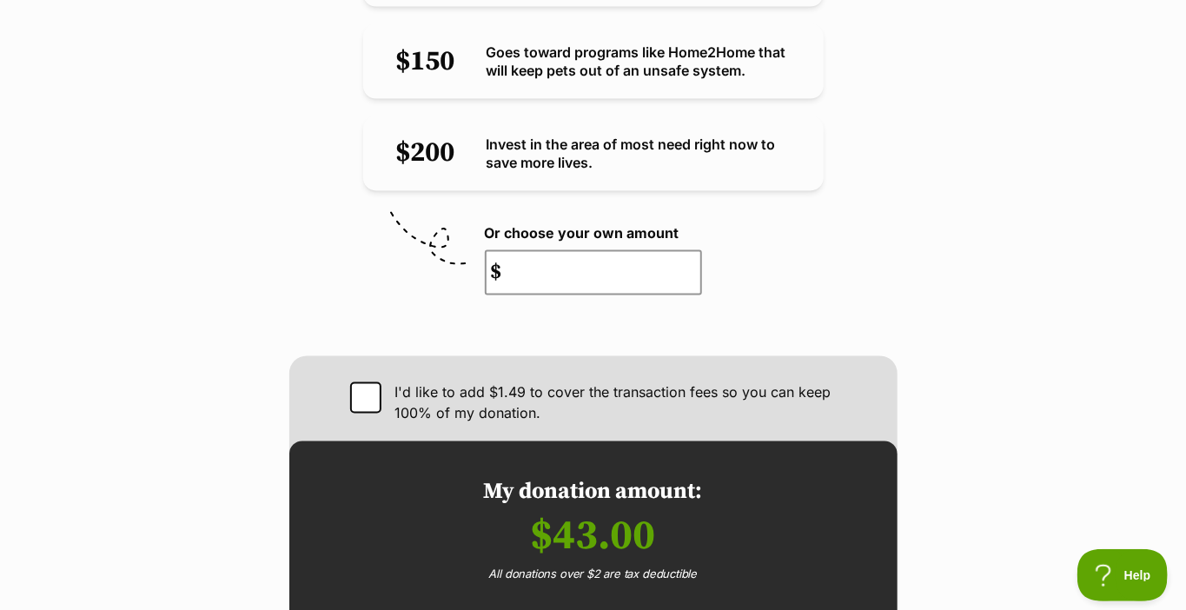
scroll to position [1303, 0]
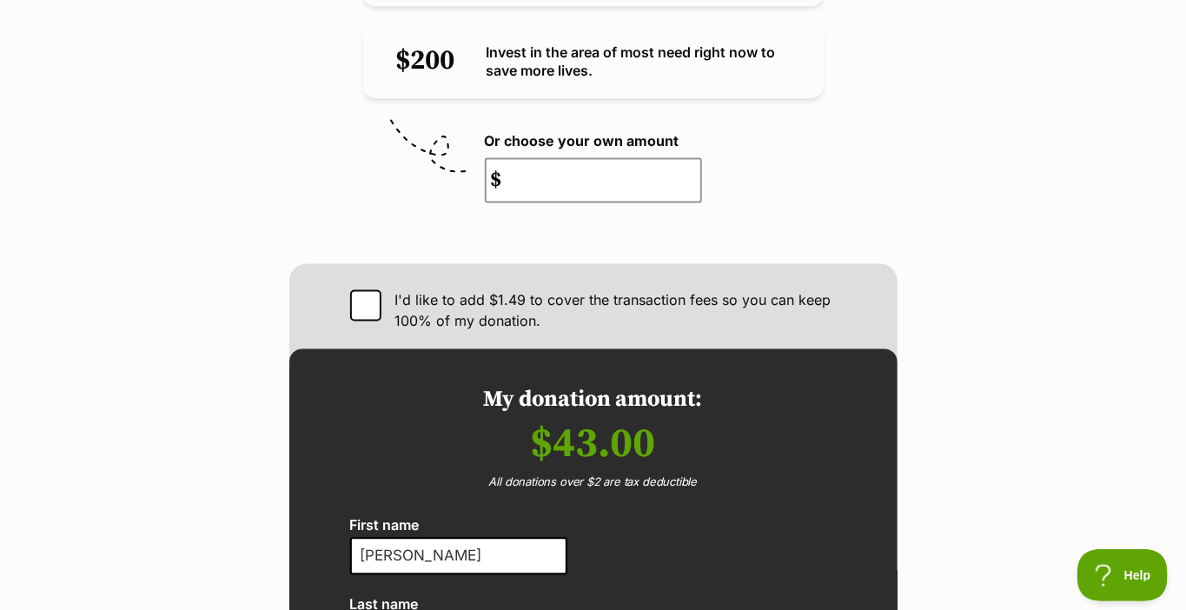
click at [366, 300] on icon at bounding box center [365, 306] width 17 height 12
click at [366, 290] on input "I'd like to add $1.49 to cover the transaction fees so you can keep 100% of my …" at bounding box center [365, 305] width 31 height 31
checkbox input "true"
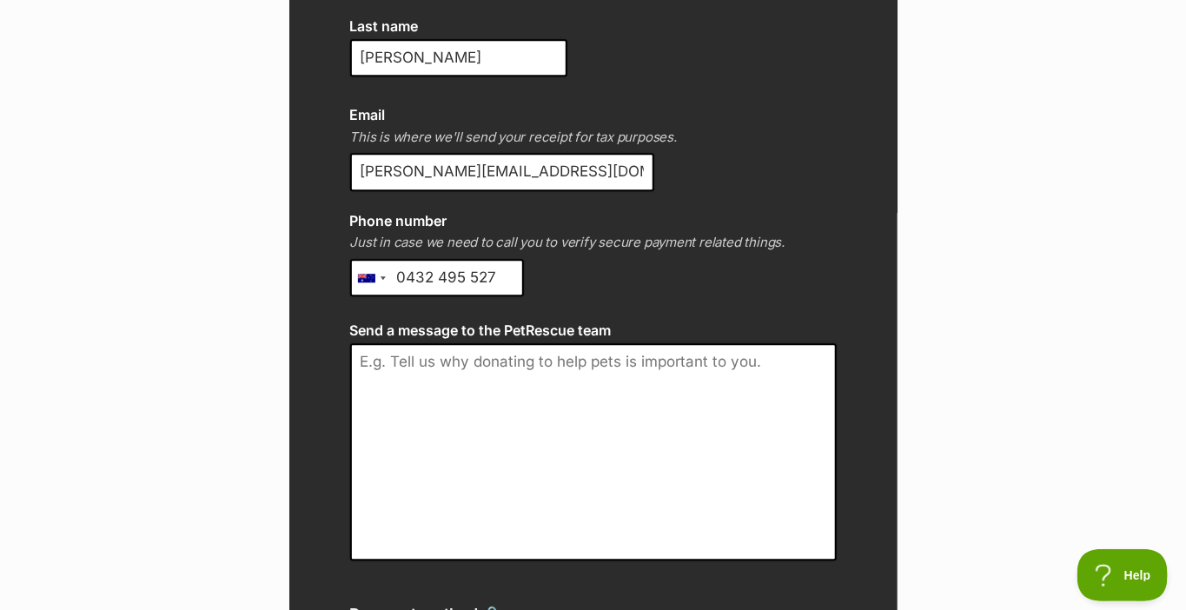
scroll to position [1911, 0]
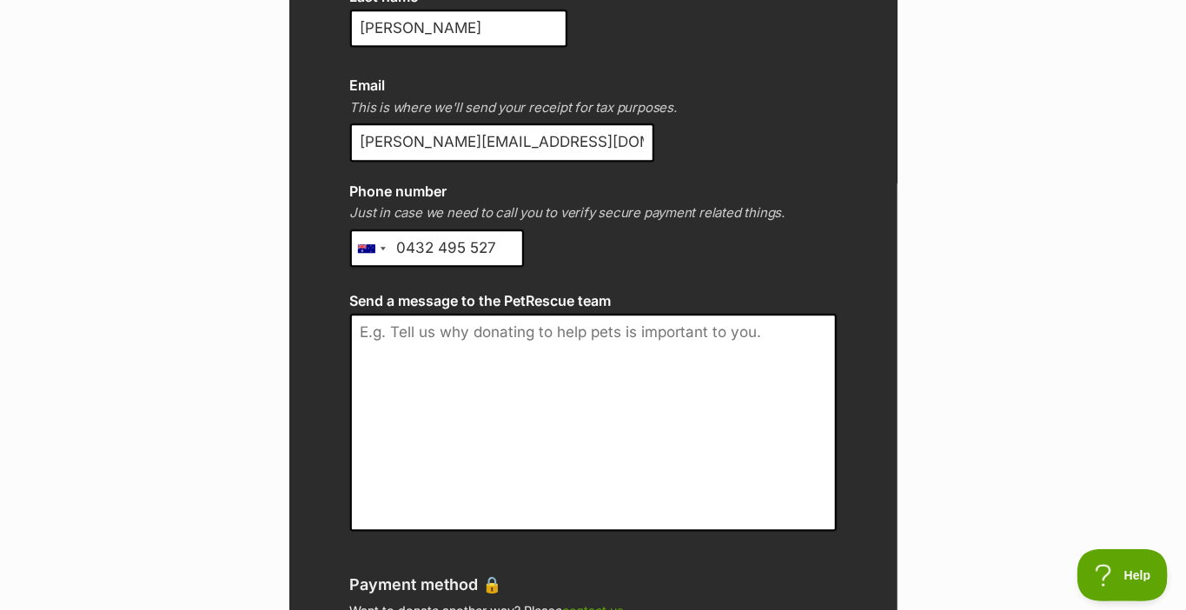
click at [383, 314] on textarea "Send a message to the PetRescue team" at bounding box center [593, 422] width 486 height 217
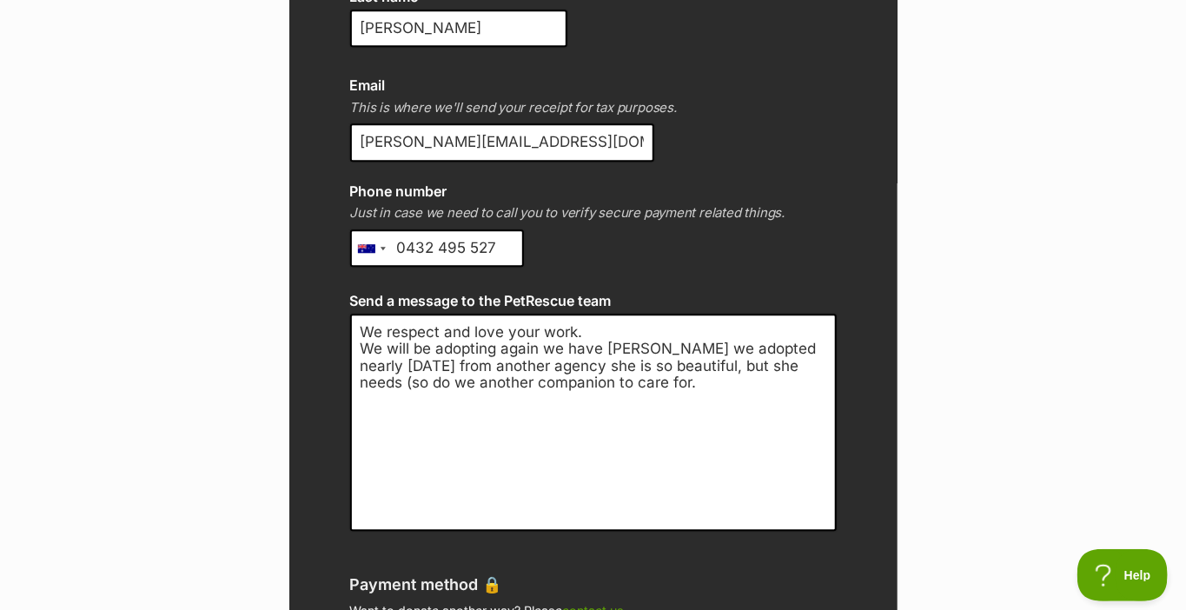
click at [770, 314] on textarea "We respect and love your work. We will be adopting again we have [PERSON_NAME] …" at bounding box center [593, 422] width 486 height 217
click at [699, 314] on textarea "We respect and love your work. We will be adopting again we have [PERSON_NAME] …" at bounding box center [593, 422] width 486 height 217
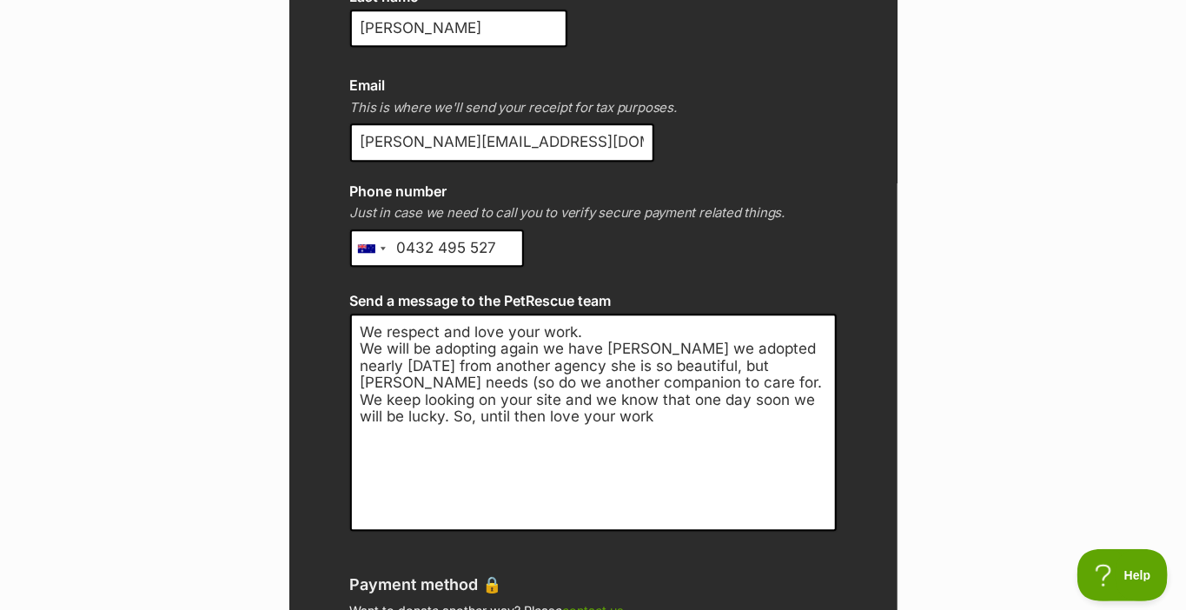
click at [451, 343] on textarea "We respect and love your work. We will be adopting again we have [PERSON_NAME] …" at bounding box center [593, 422] width 486 height 217
click at [562, 361] on textarea "We respect and love your work. We will be adopting again we have [PERSON_NAME] …" at bounding box center [593, 422] width 486 height 217
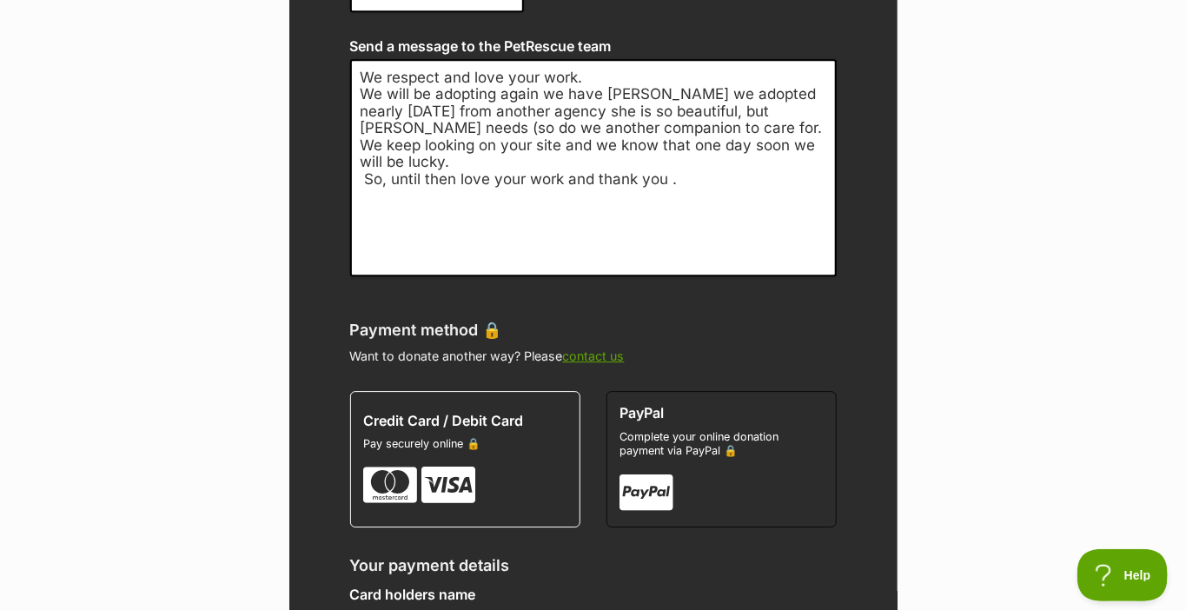
scroll to position [2172, 0]
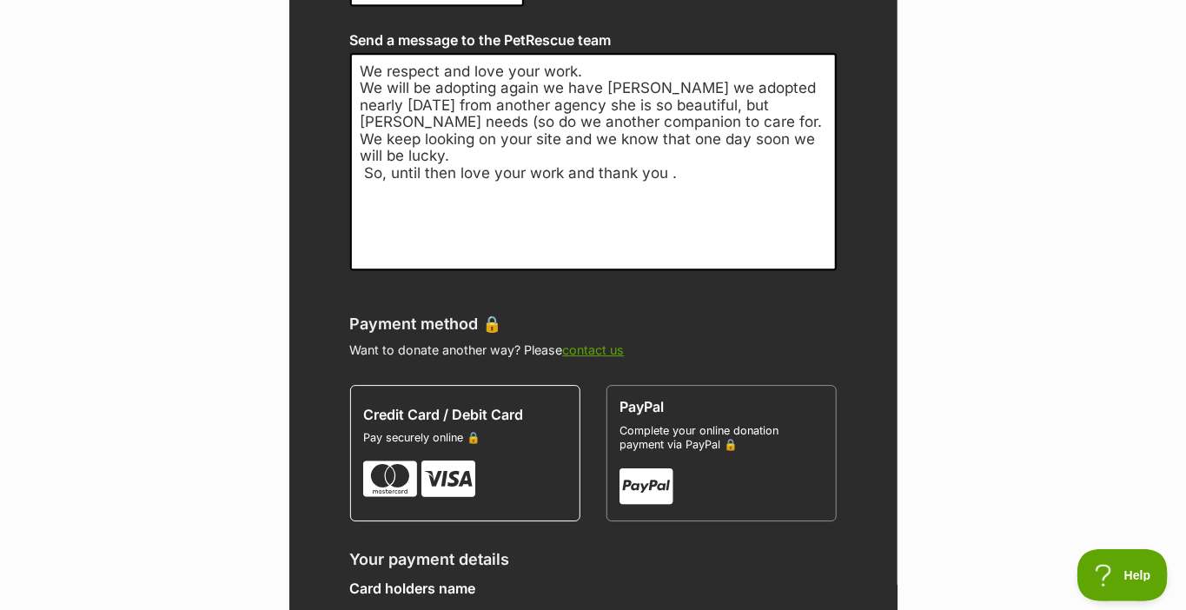
type textarea "We respect and love your work. We will be adopting again we have [PERSON_NAME] …"
click at [643, 466] on icon at bounding box center [647, 487] width 54 height 42
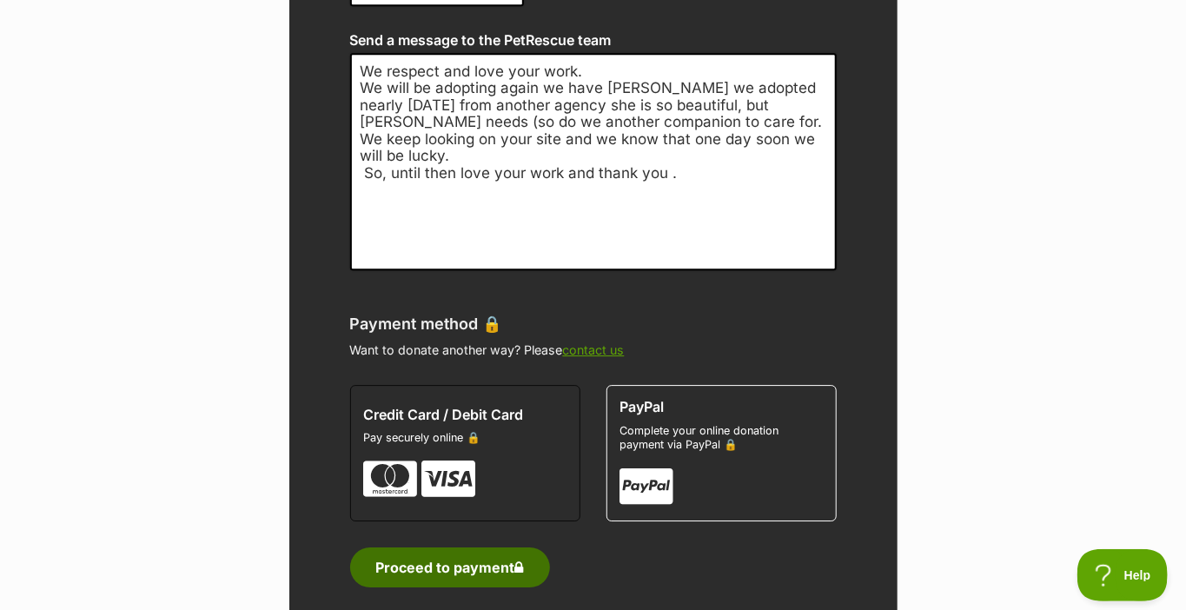
click at [424, 559] on span "Proceed to payment" at bounding box center [450, 567] width 148 height 16
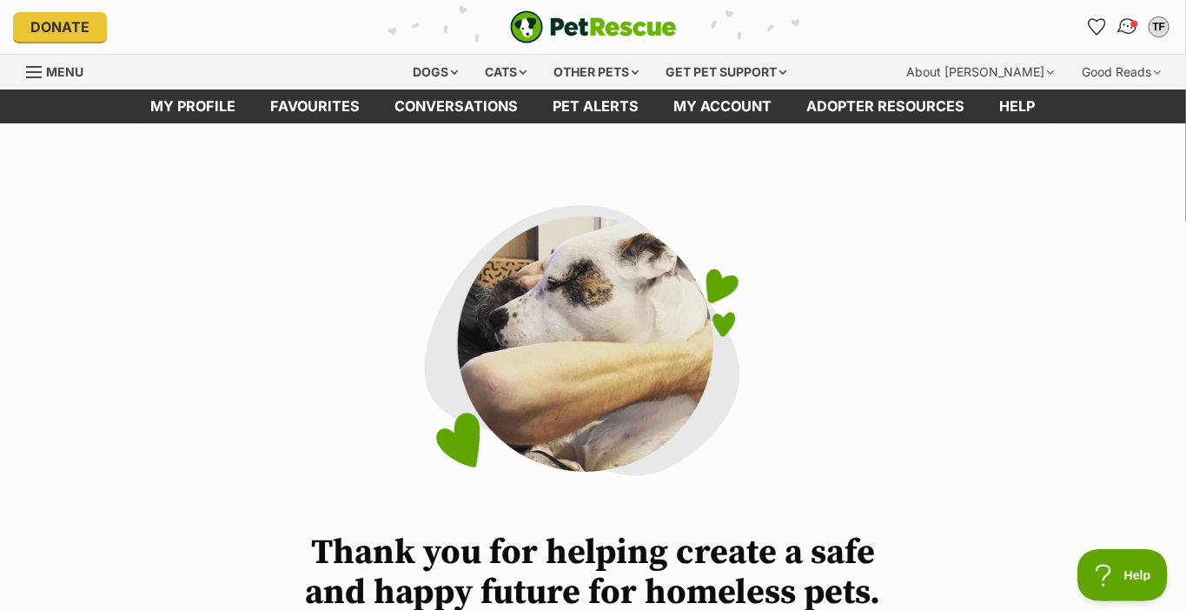
click at [1128, 26] on img "Conversations" at bounding box center [1127, 27] width 23 height 23
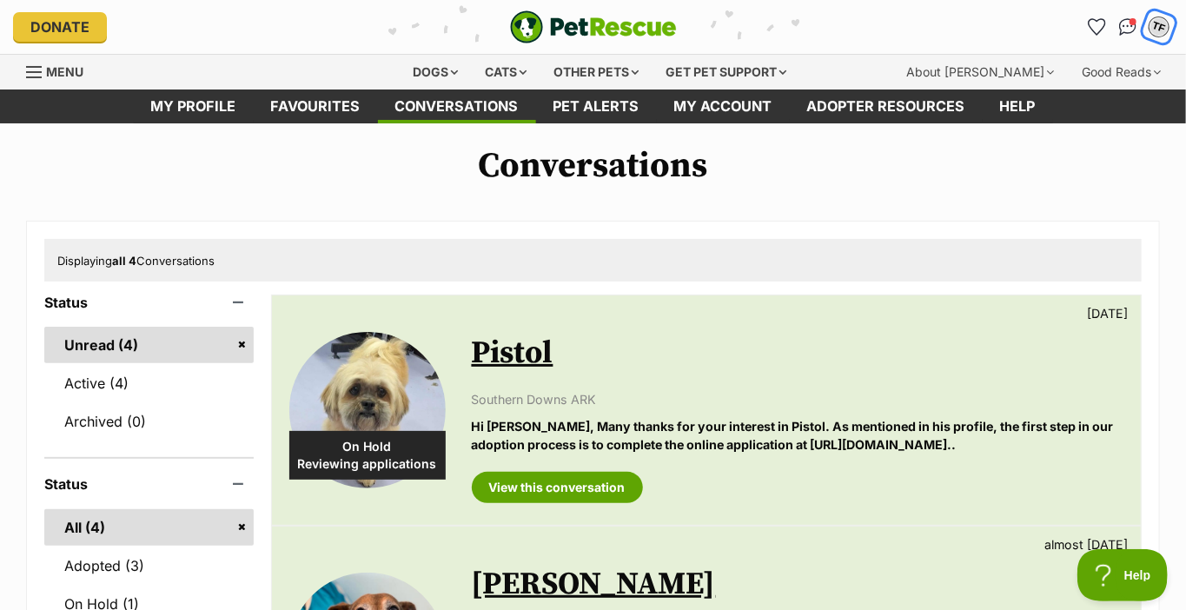
click at [1161, 24] on div "TF" at bounding box center [1159, 27] width 23 height 23
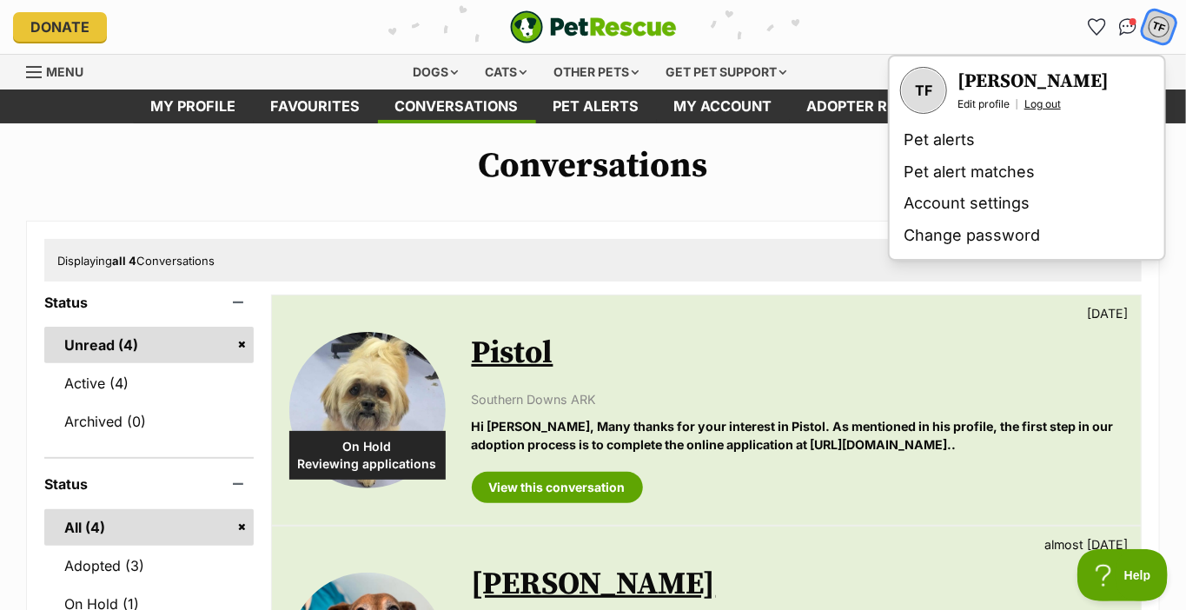
click at [1037, 103] on link "Log out" at bounding box center [1042, 104] width 36 height 14
